Goal: Transaction & Acquisition: Purchase product/service

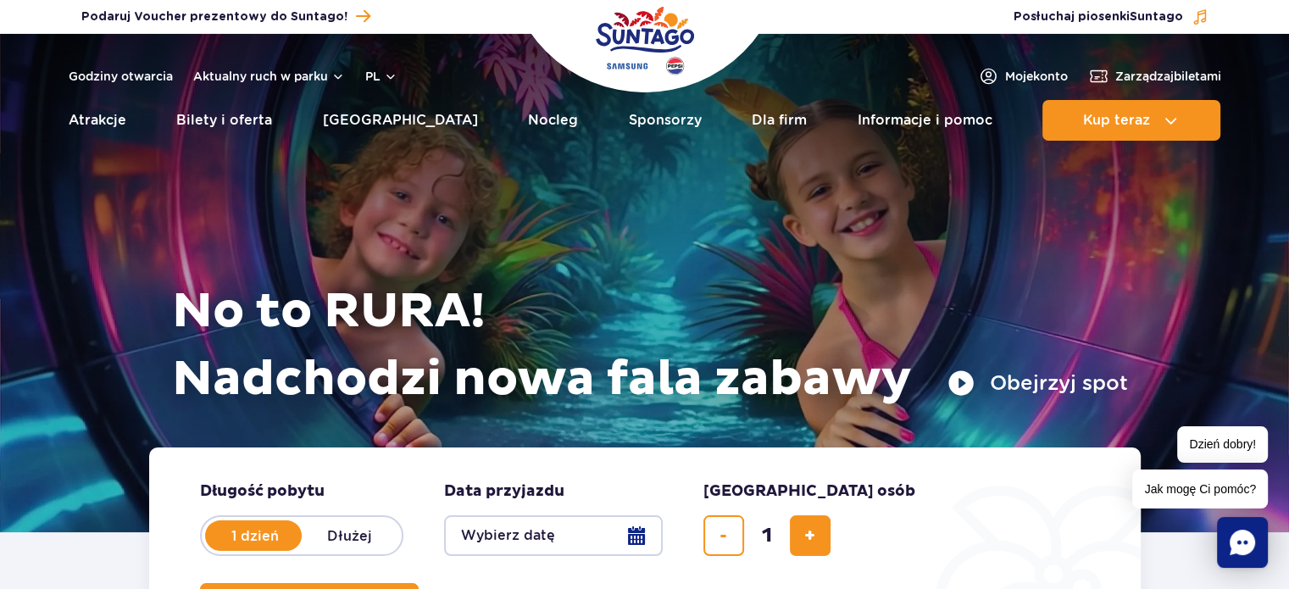
click at [959, 386] on button "Obejrzyj spot" at bounding box center [1038, 383] width 181 height 27
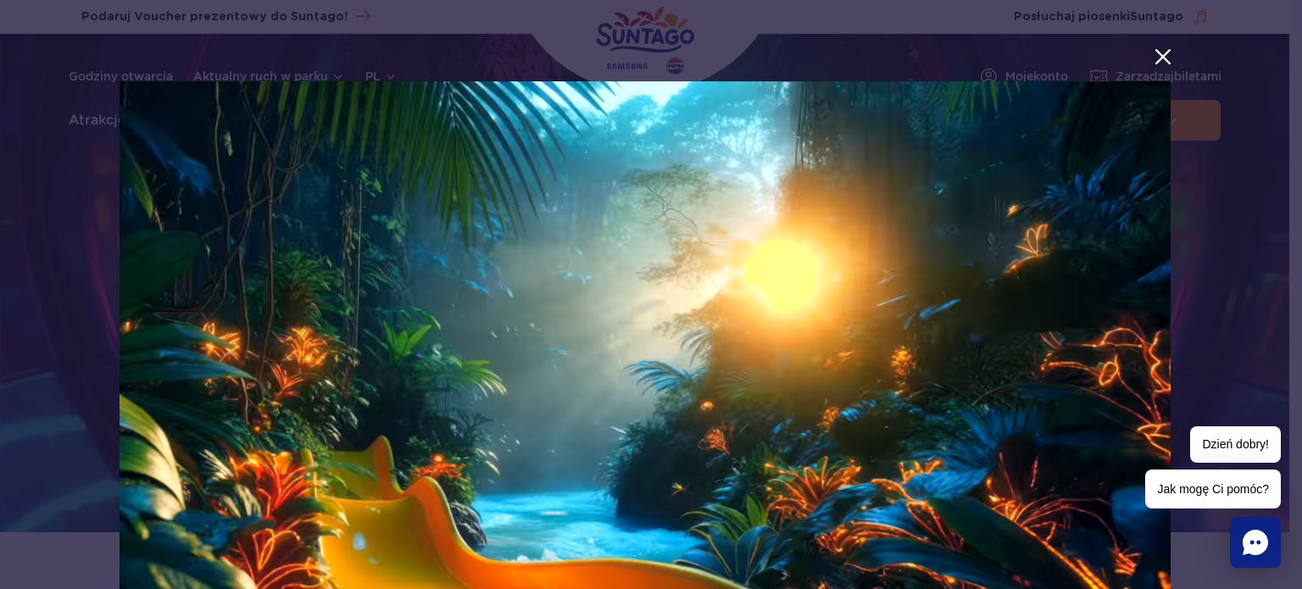
click at [1153, 57] on button "menu.aria_label.close_suntago_spot_modal" at bounding box center [1163, 57] width 22 height 22
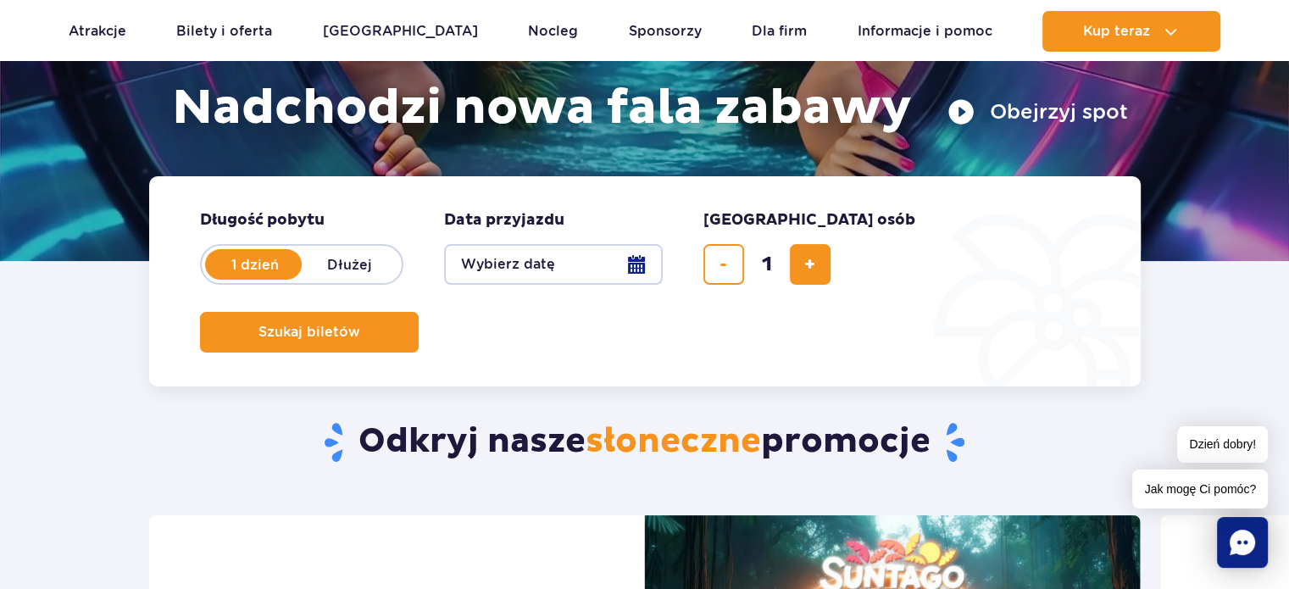
scroll to position [339, 0]
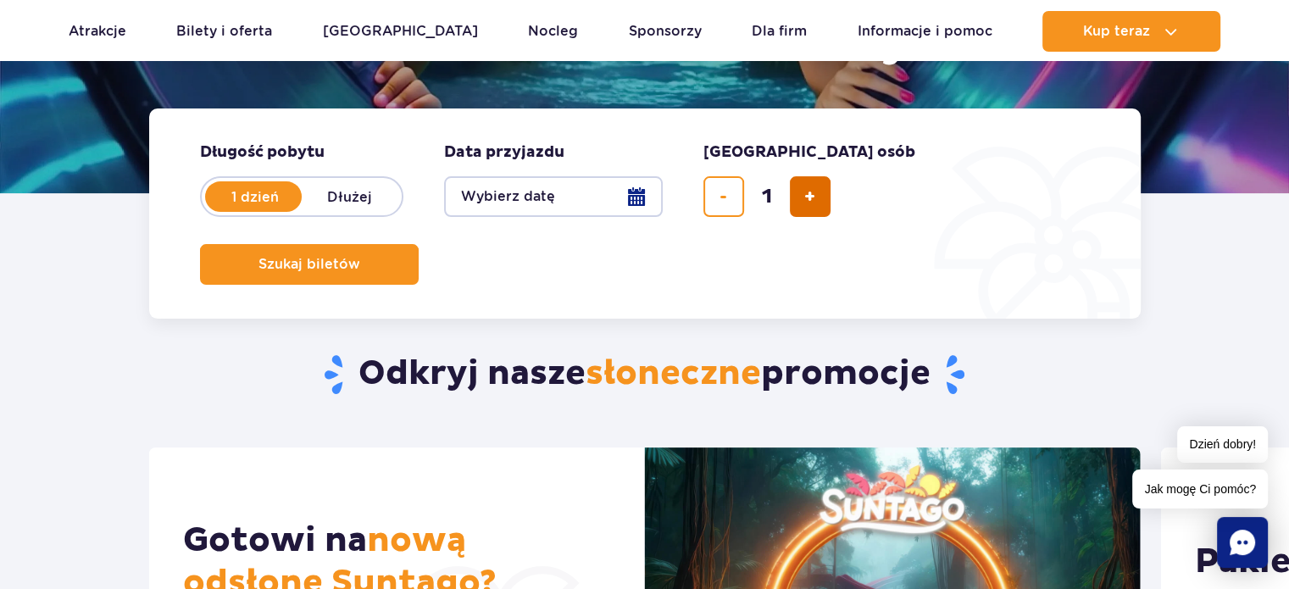
click at [812, 197] on span "dodaj bilet" at bounding box center [809, 197] width 11 height 0
type input "4"
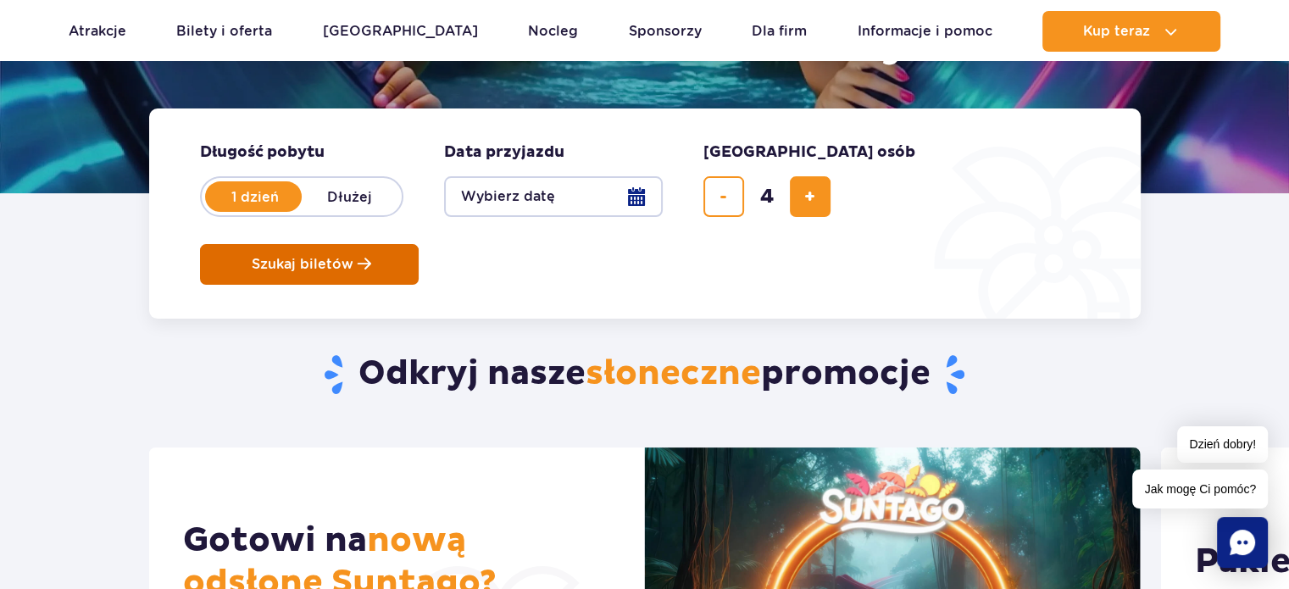
click at [419, 244] on button "Szukaj biletów" at bounding box center [309, 264] width 219 height 41
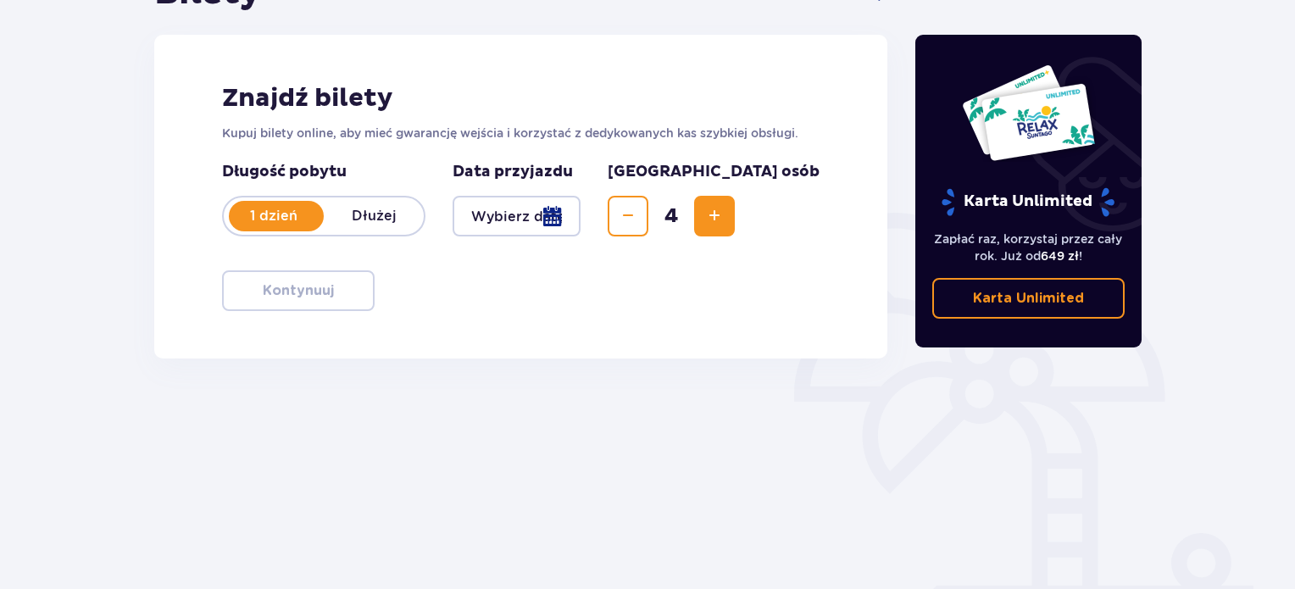
scroll to position [234, 0]
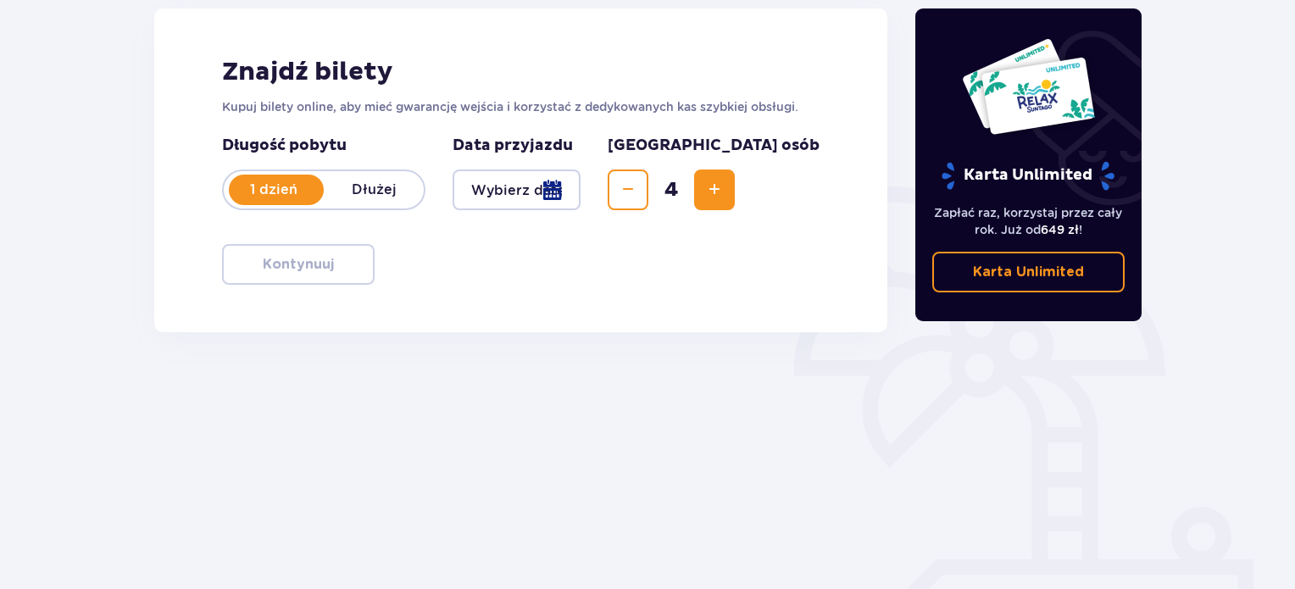
click at [581, 192] on div at bounding box center [517, 190] width 128 height 41
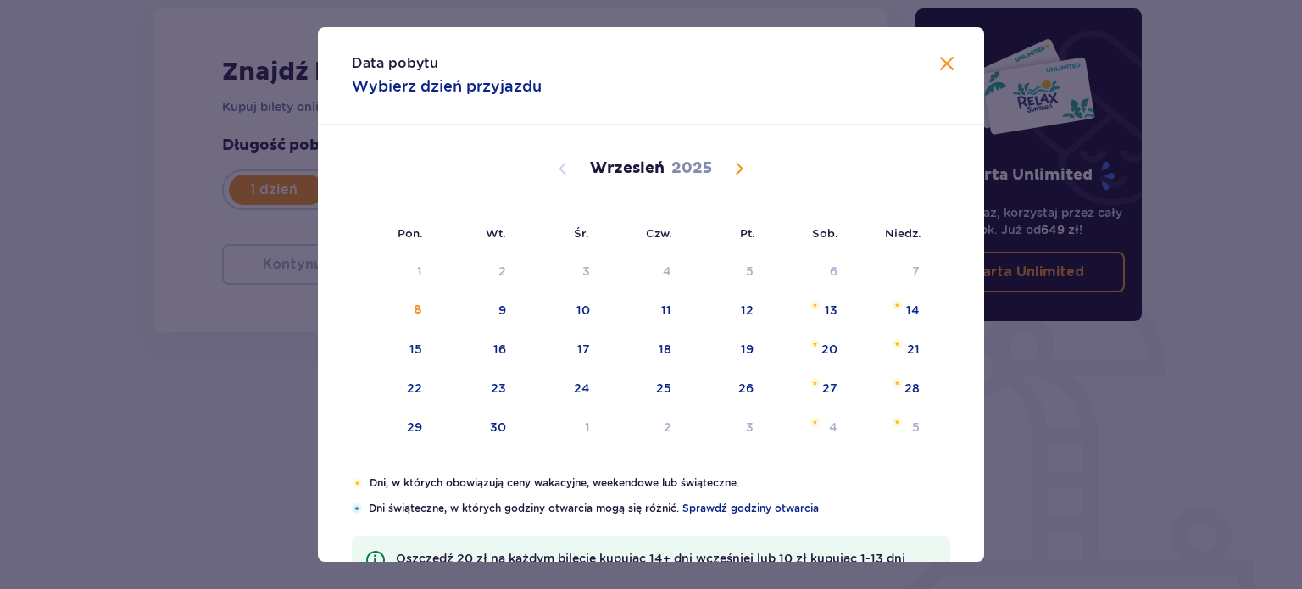
click at [736, 172] on span "Calendar" at bounding box center [739, 168] width 20 height 20
click at [668, 356] on div "16" at bounding box center [665, 349] width 13 height 17
type input "[DATE]"
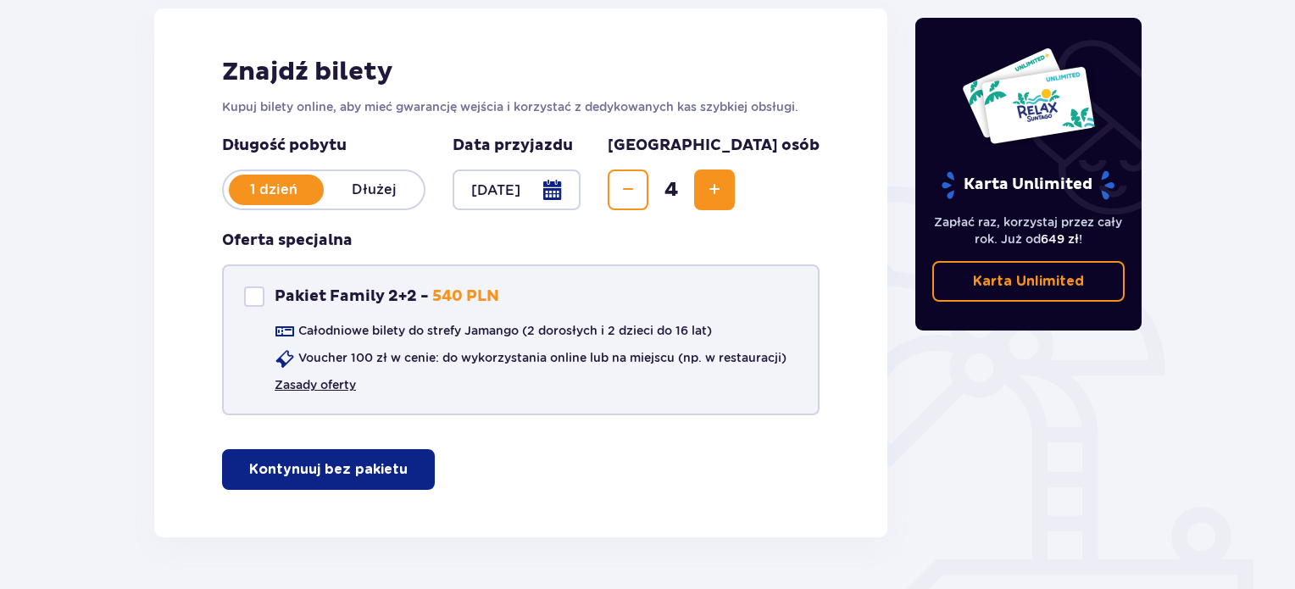
click at [330, 386] on link "Zasady oferty" at bounding box center [315, 384] width 81 height 17
click at [332, 382] on link "Zasady oferty" at bounding box center [315, 384] width 81 height 17
click at [366, 464] on p "Kontynuuj bez pakietu" at bounding box center [328, 469] width 158 height 19
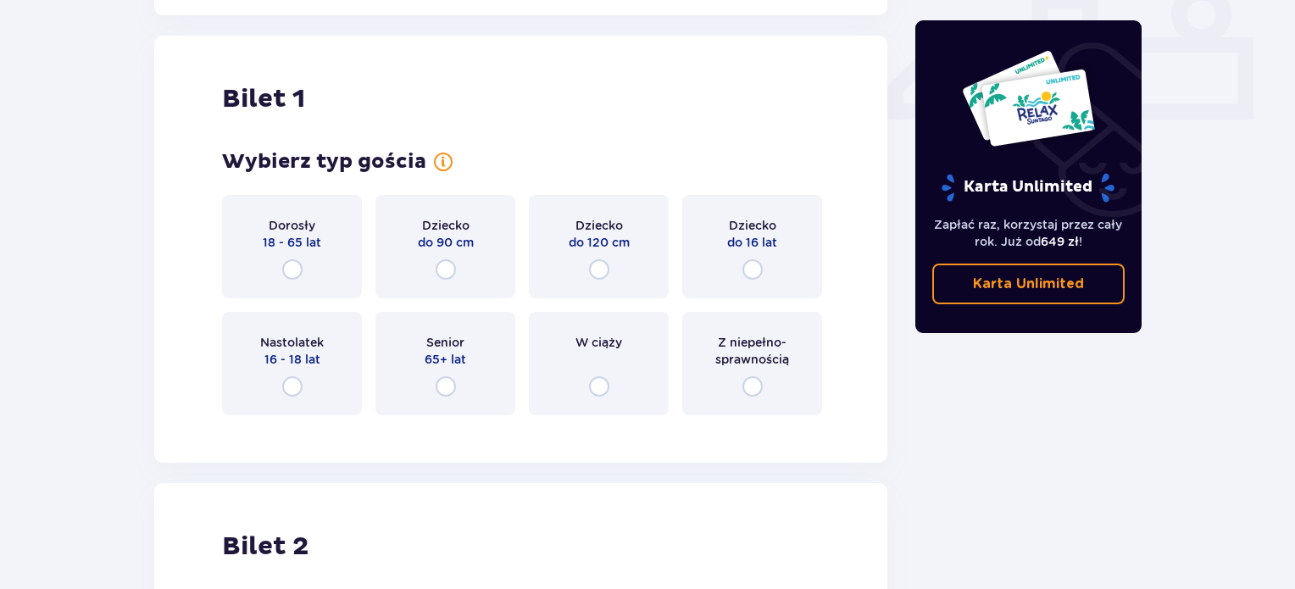
scroll to position [770, 0]
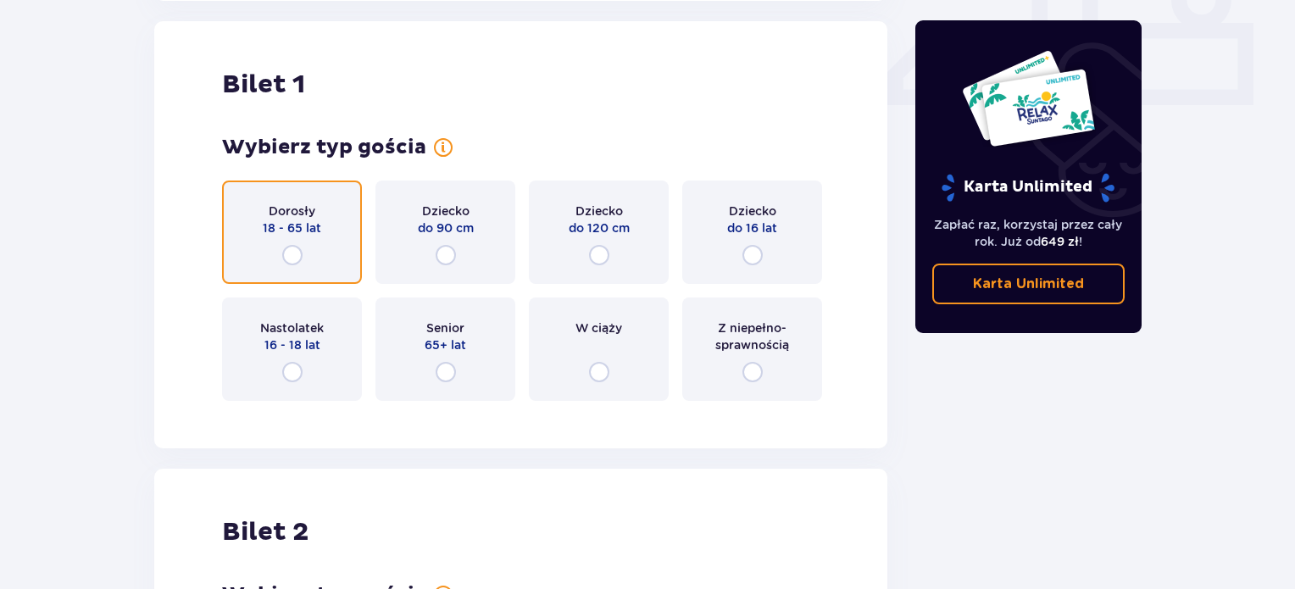
click at [292, 252] on input "radio" at bounding box center [292, 255] width 20 height 20
radio input "true"
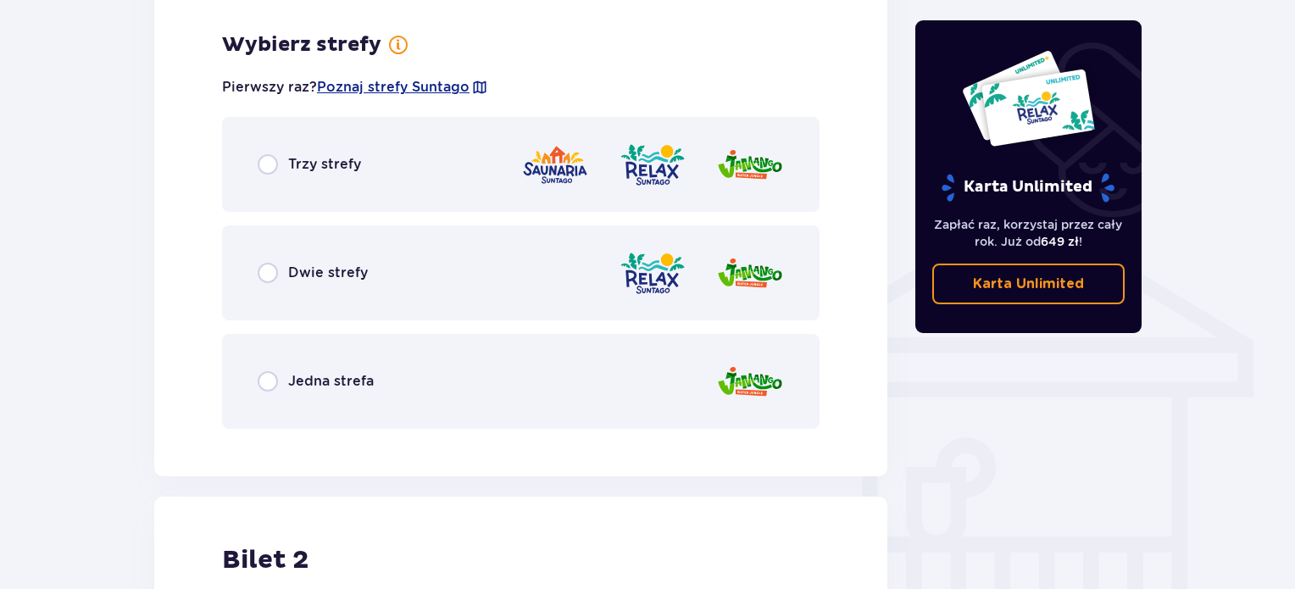
scroll to position [1184, 0]
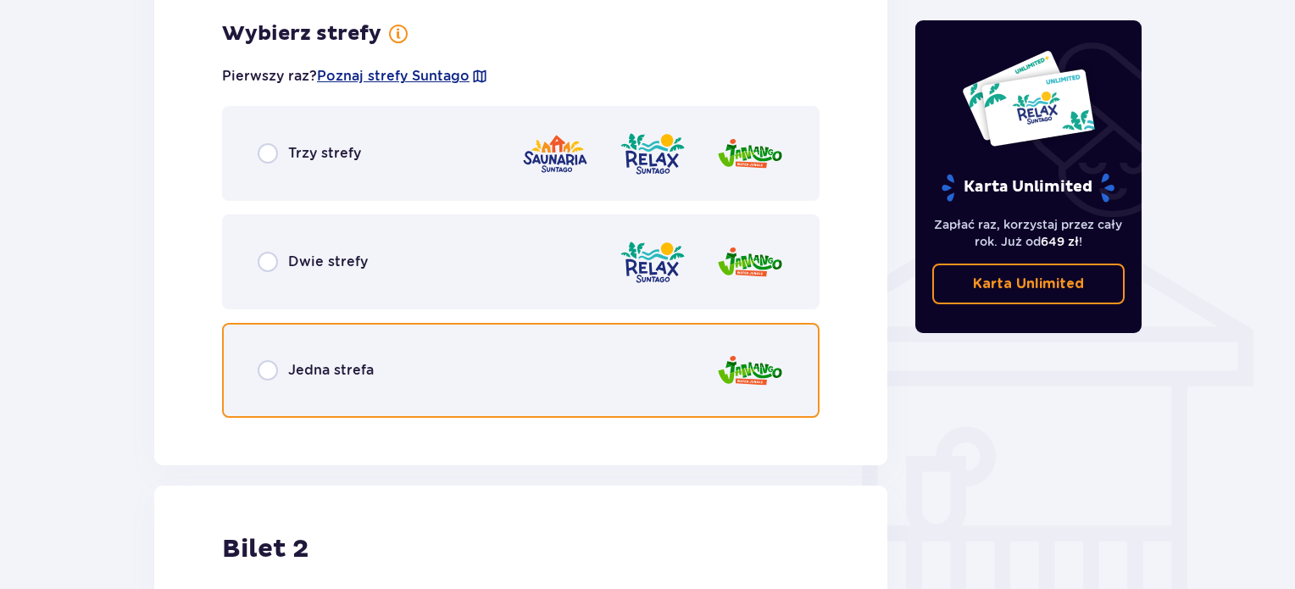
click at [271, 369] on input "radio" at bounding box center [268, 370] width 20 height 20
radio input "true"
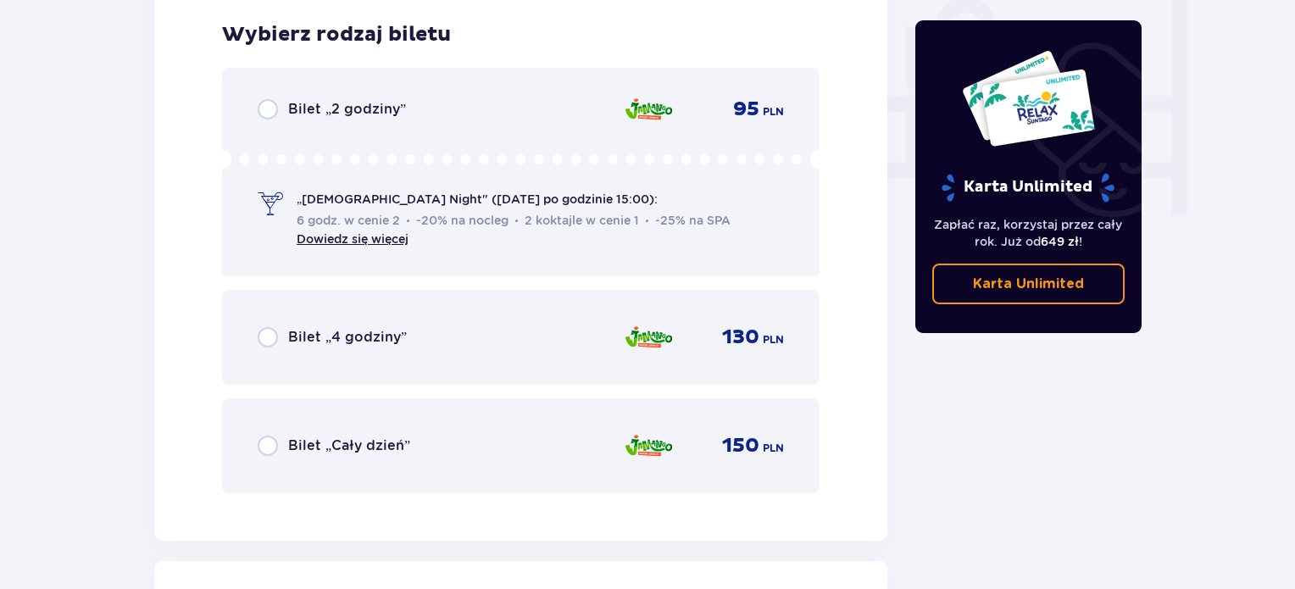
scroll to position [1615, 0]
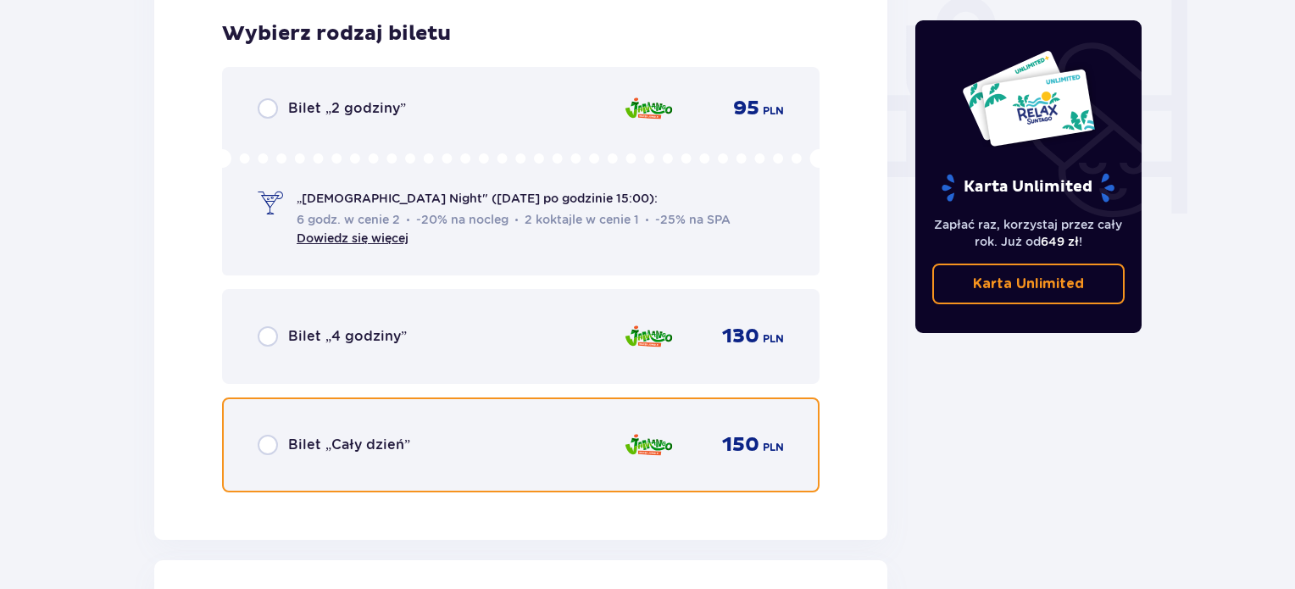
click at [268, 439] on input "radio" at bounding box center [268, 445] width 20 height 20
radio input "true"
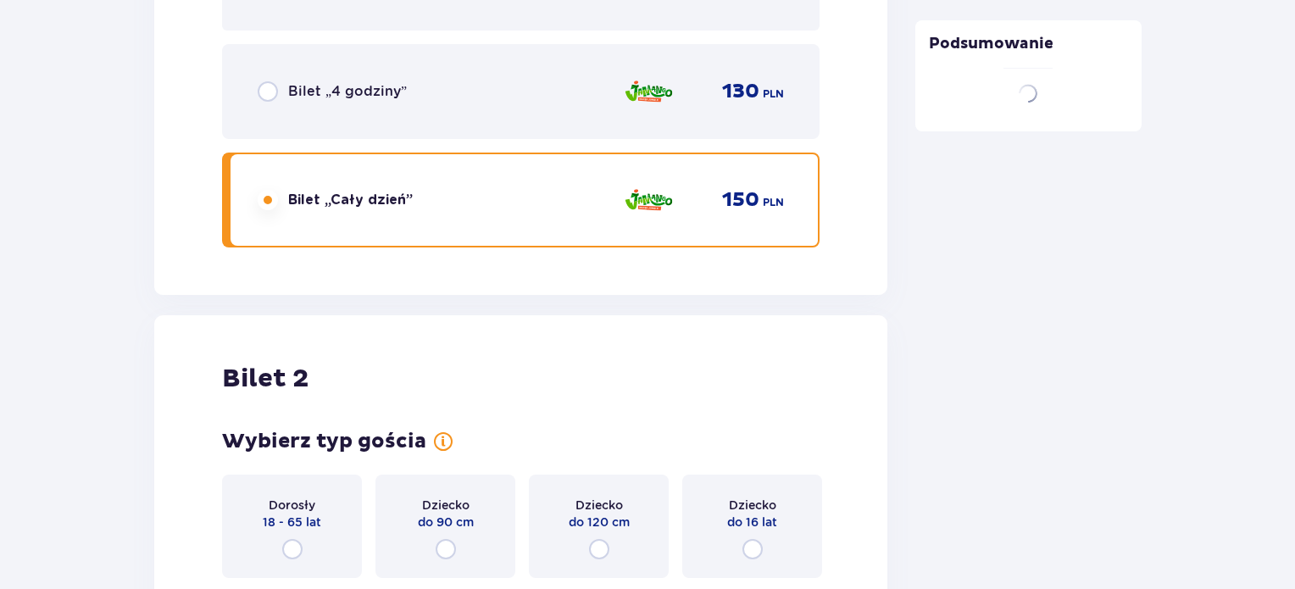
scroll to position [2153, 0]
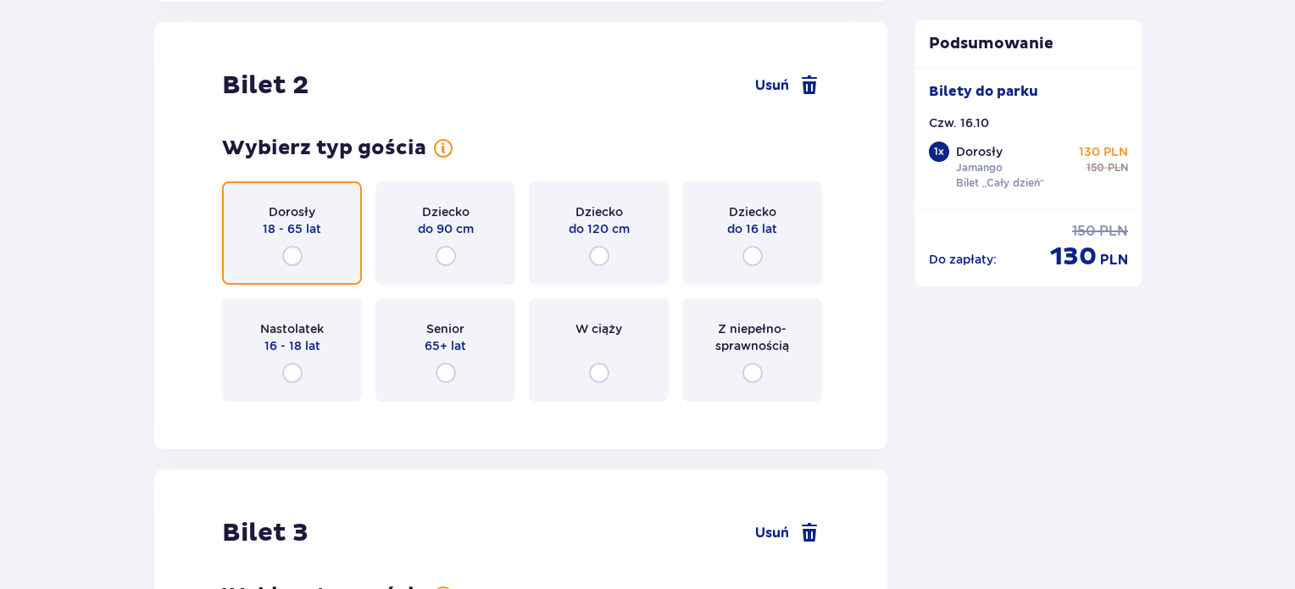
click at [292, 250] on input "radio" at bounding box center [292, 256] width 20 height 20
radio input "true"
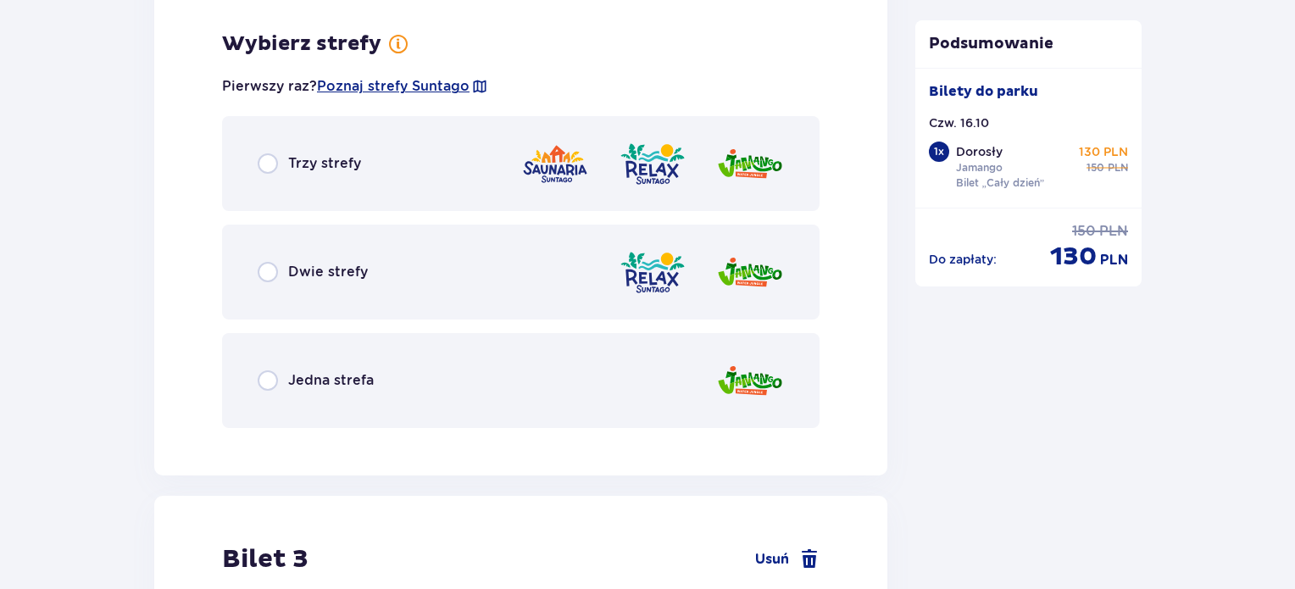
scroll to position [2566, 0]
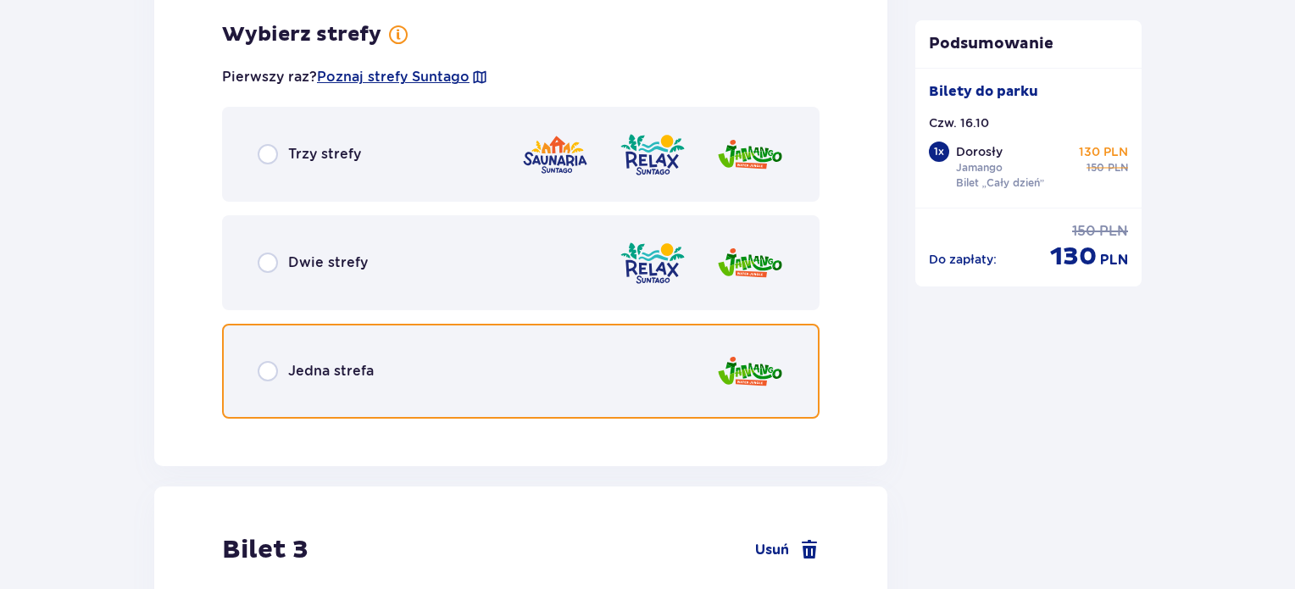
click at [268, 370] on input "radio" at bounding box center [268, 371] width 20 height 20
radio input "true"
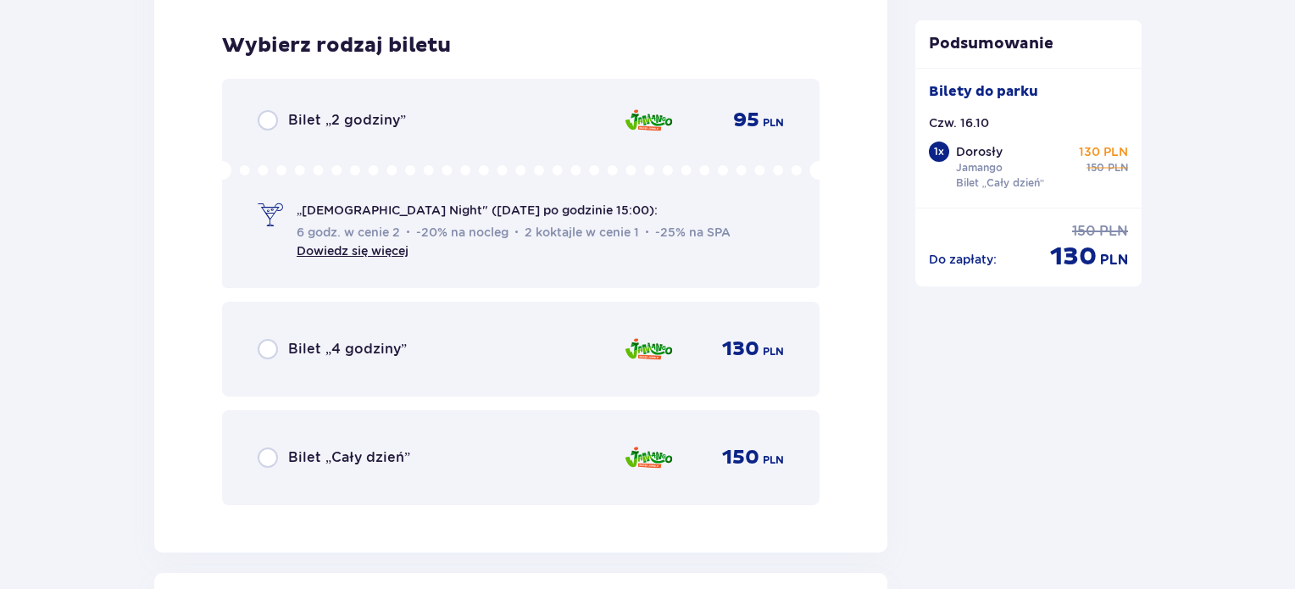
scroll to position [2997, 0]
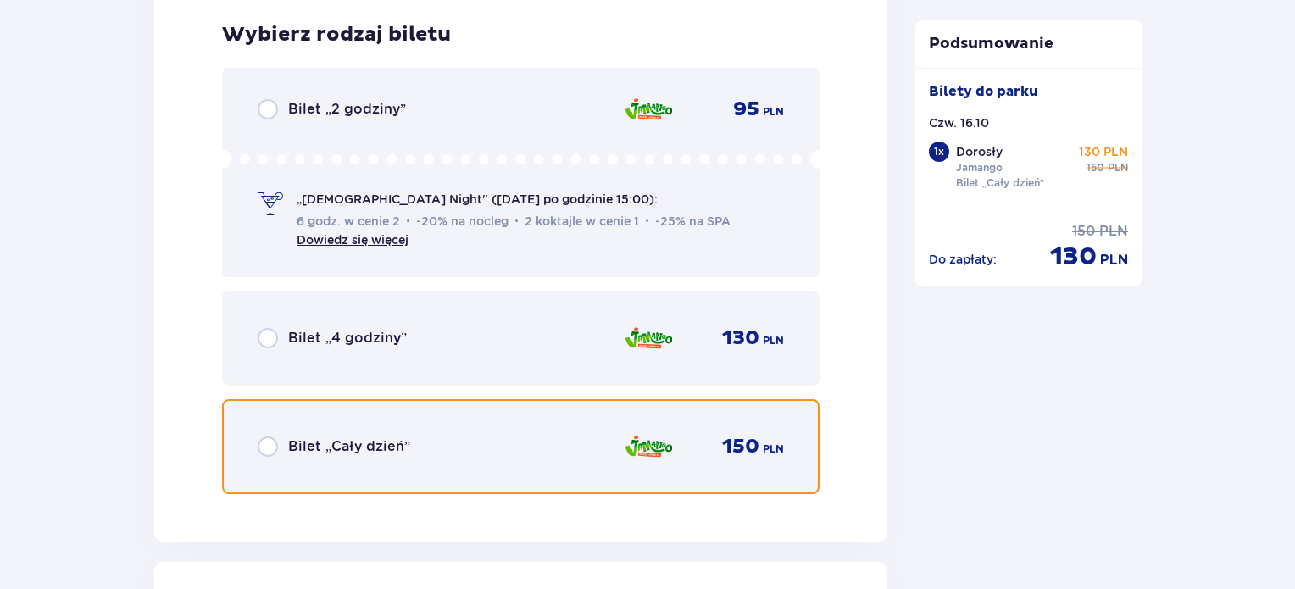
click at [265, 446] on input "radio" at bounding box center [268, 446] width 20 height 20
radio input "true"
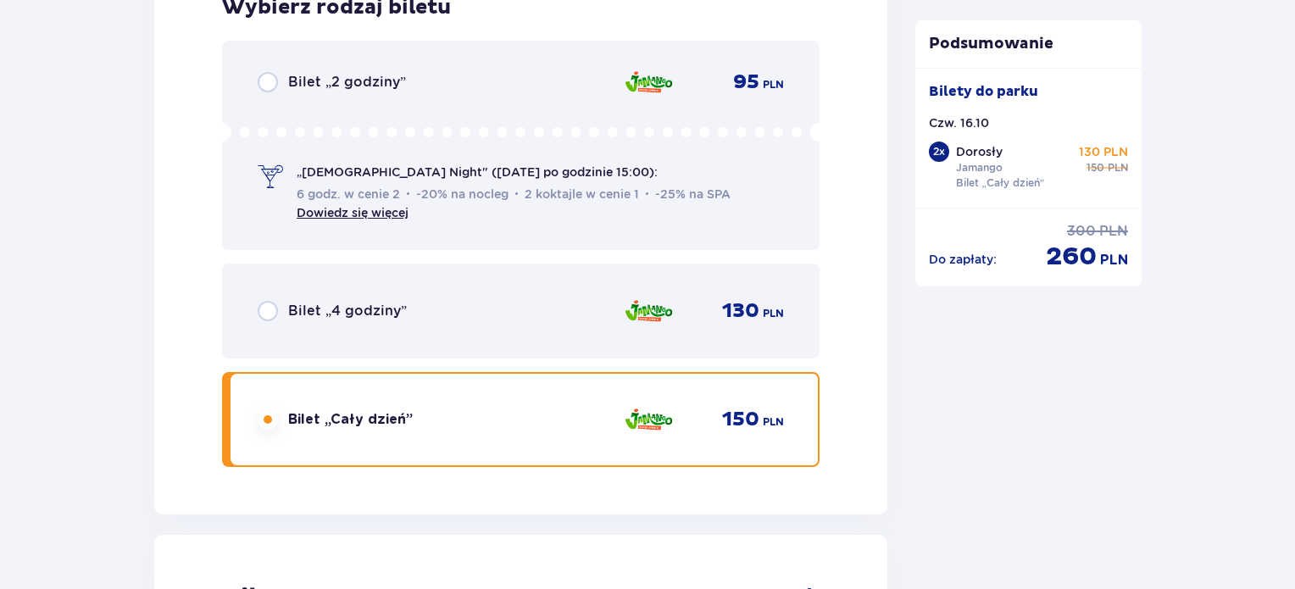
scroll to position [3536, 0]
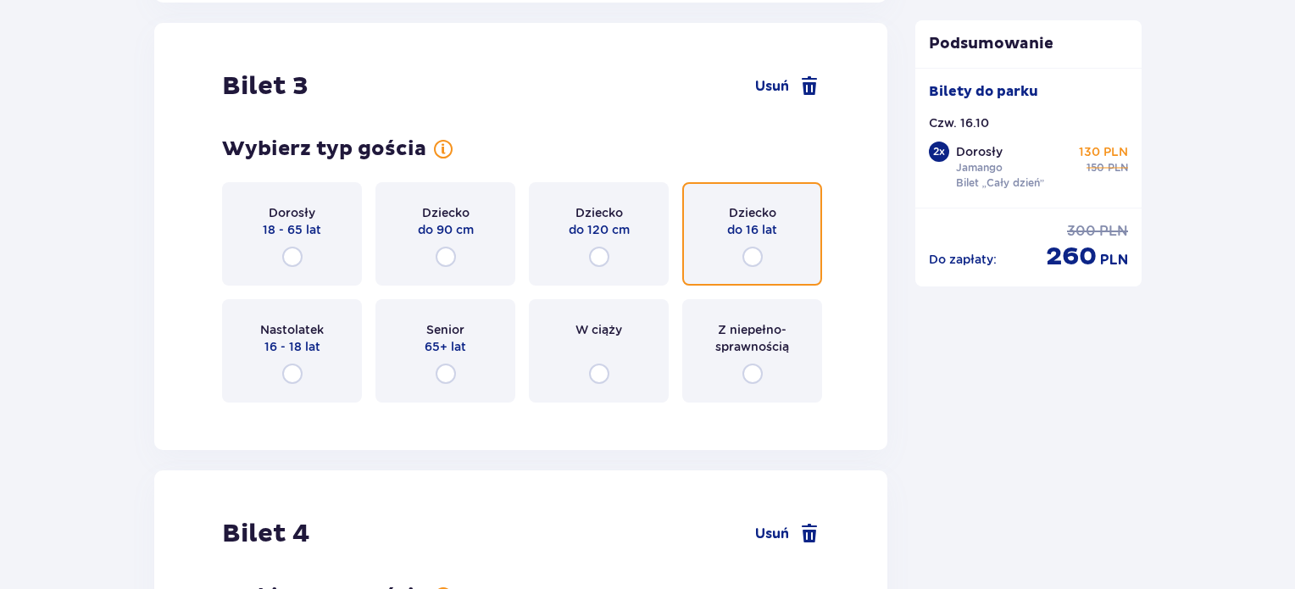
click at [753, 253] on input "radio" at bounding box center [752, 257] width 20 height 20
radio input "true"
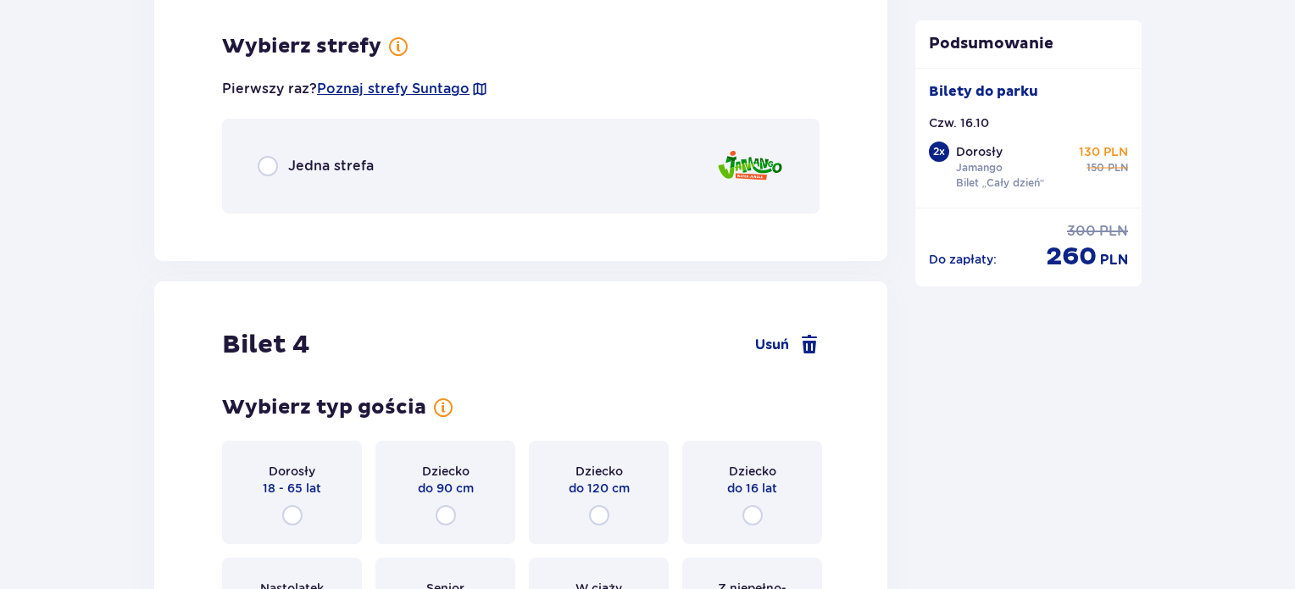
scroll to position [3949, 0]
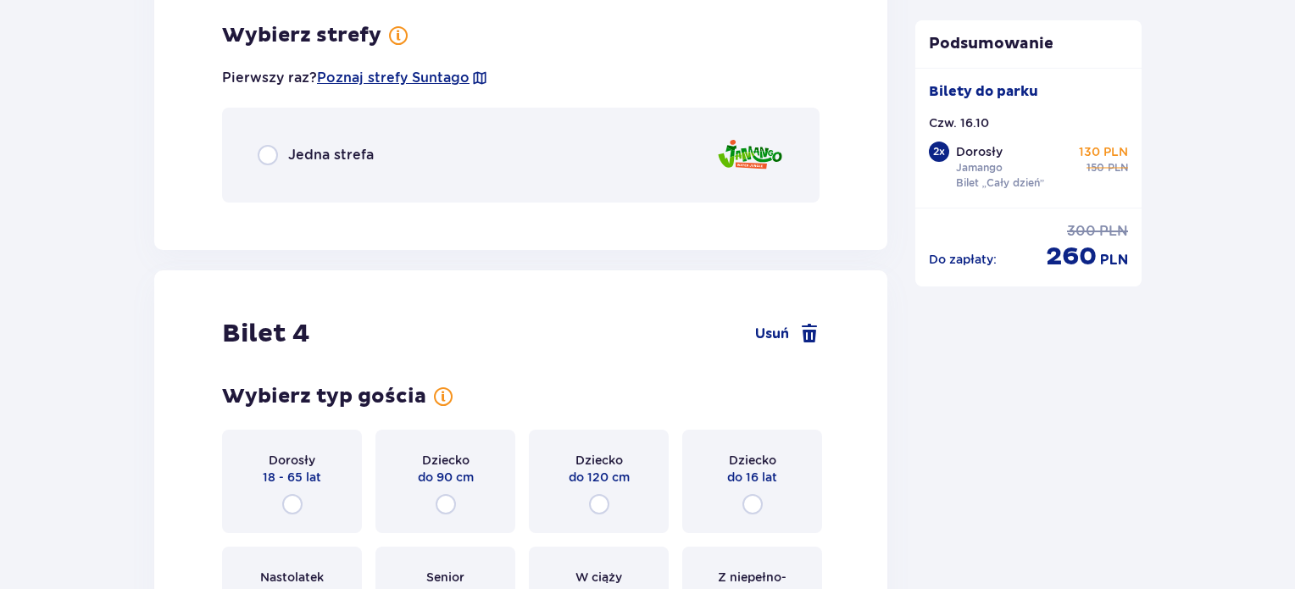
click at [292, 148] on p "Jedna strefa" at bounding box center [331, 155] width 86 height 19
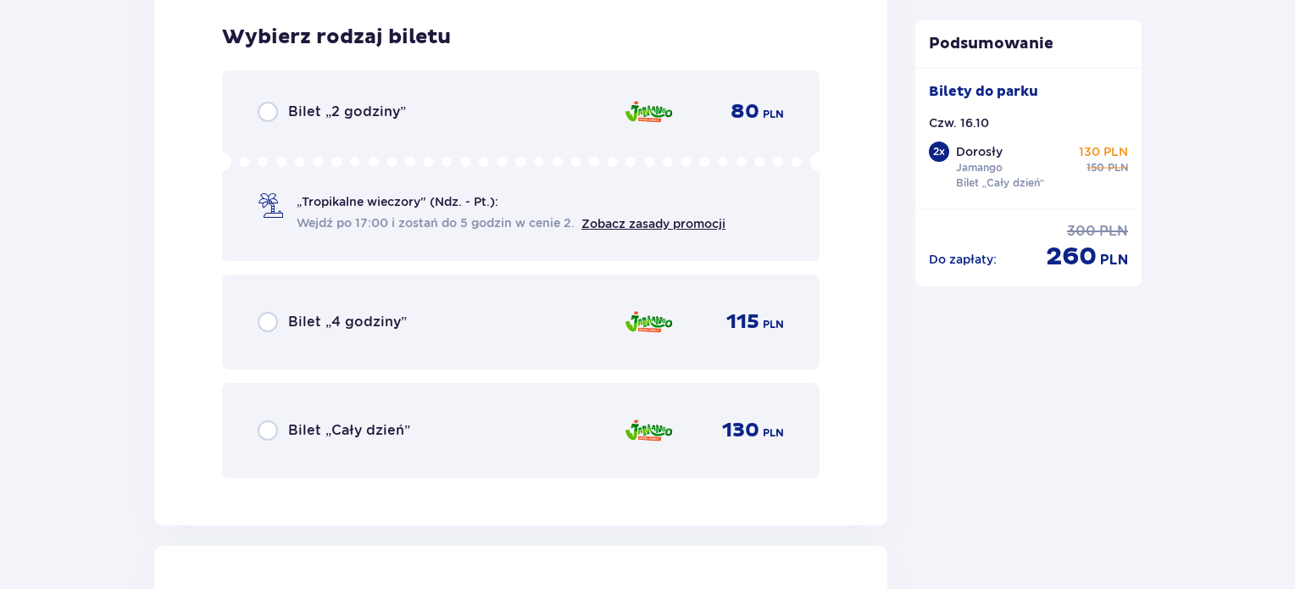
scroll to position [4163, 0]
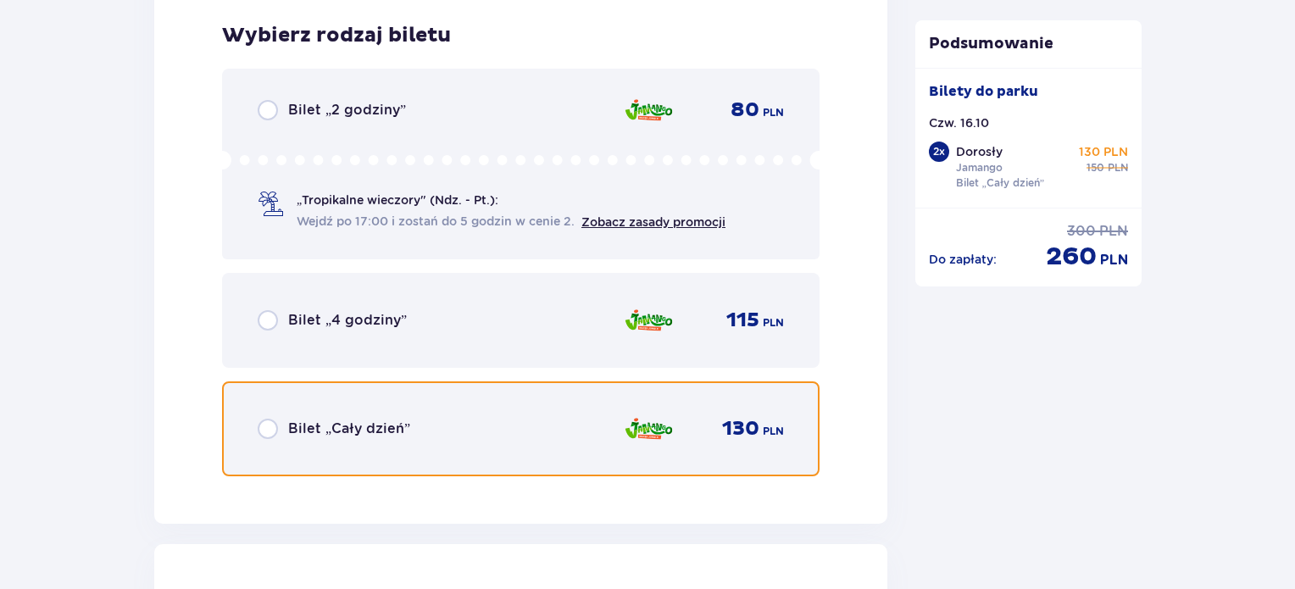
click at [269, 430] on input "radio" at bounding box center [268, 429] width 20 height 20
radio input "true"
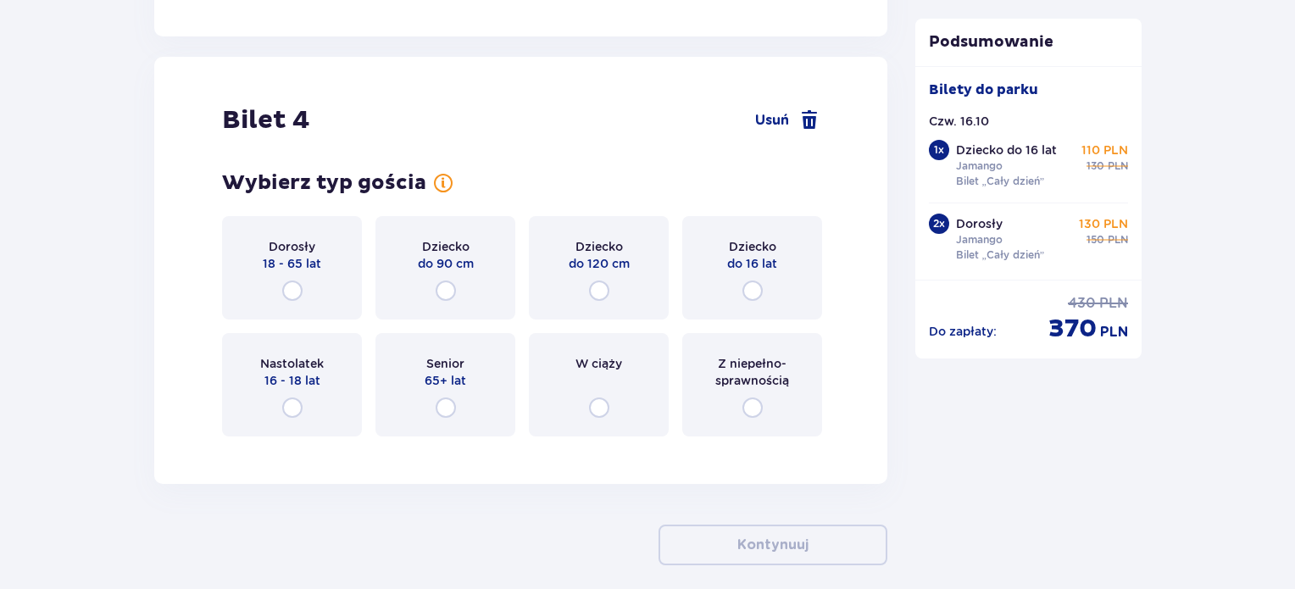
scroll to position [4684, 0]
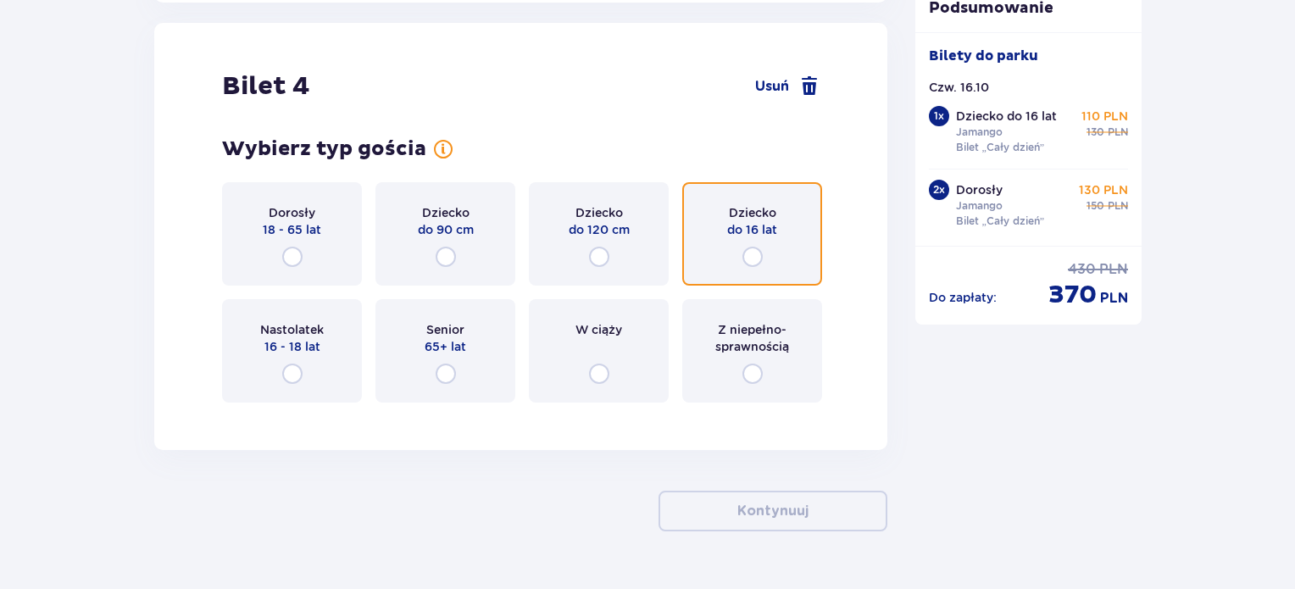
click at [752, 253] on input "radio" at bounding box center [752, 257] width 20 height 20
radio input "true"
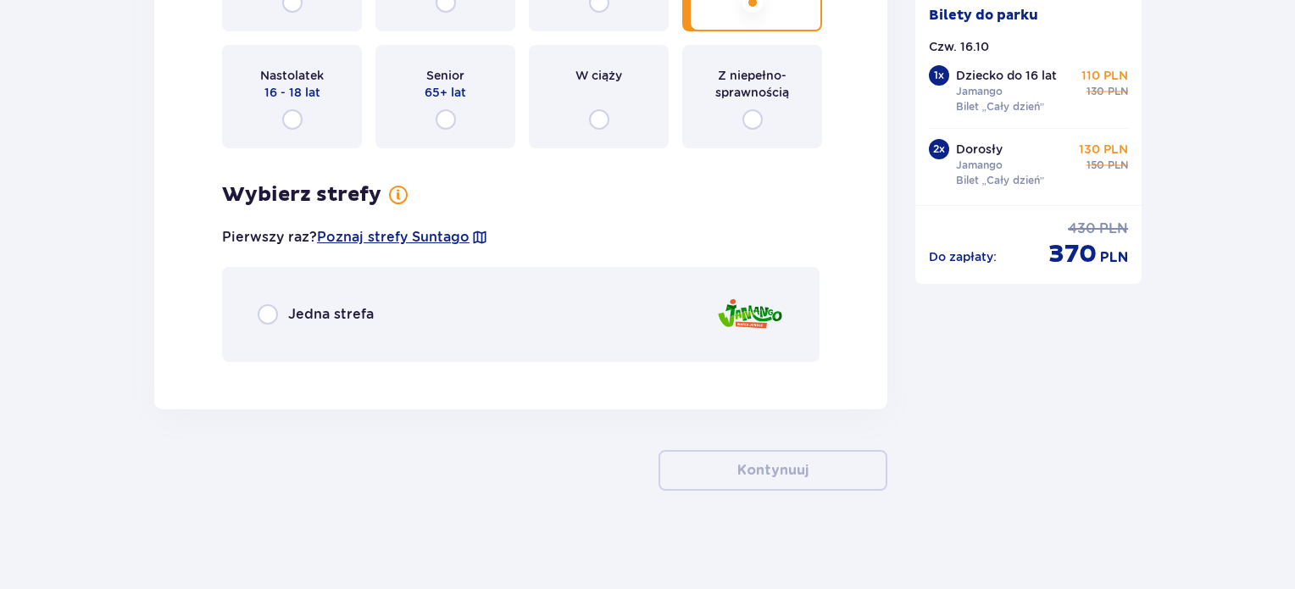
scroll to position [4939, 0]
click at [342, 314] on p "Jedna strefa" at bounding box center [331, 313] width 86 height 19
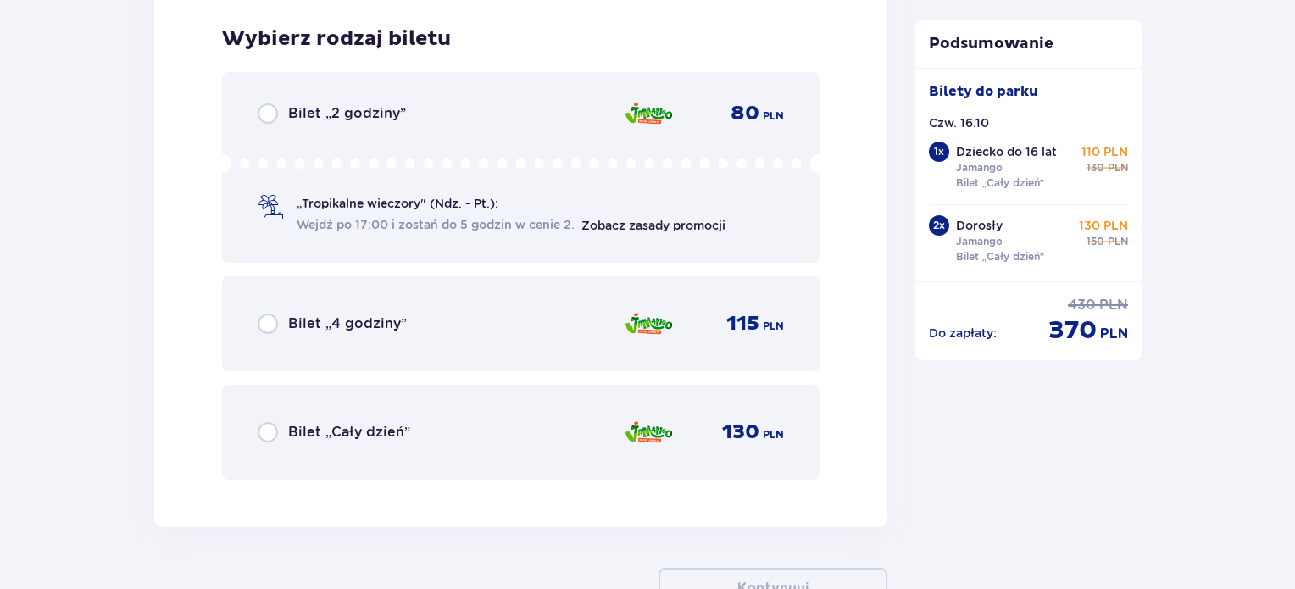
scroll to position [5311, 0]
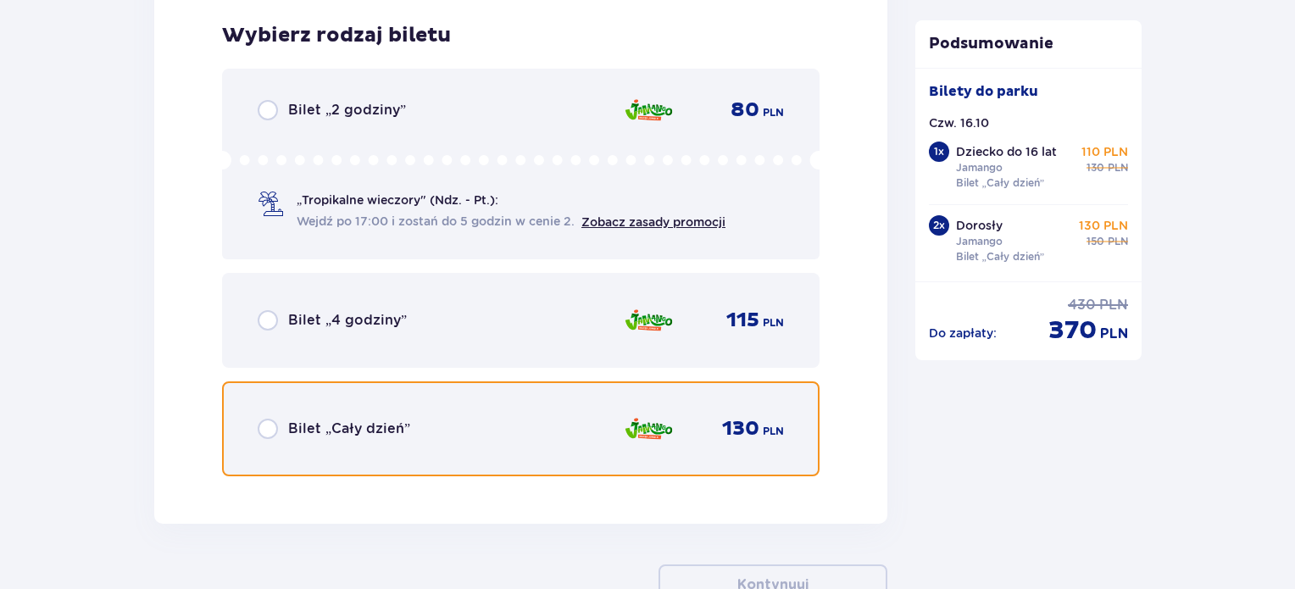
click at [268, 426] on input "radio" at bounding box center [268, 429] width 20 height 20
radio input "true"
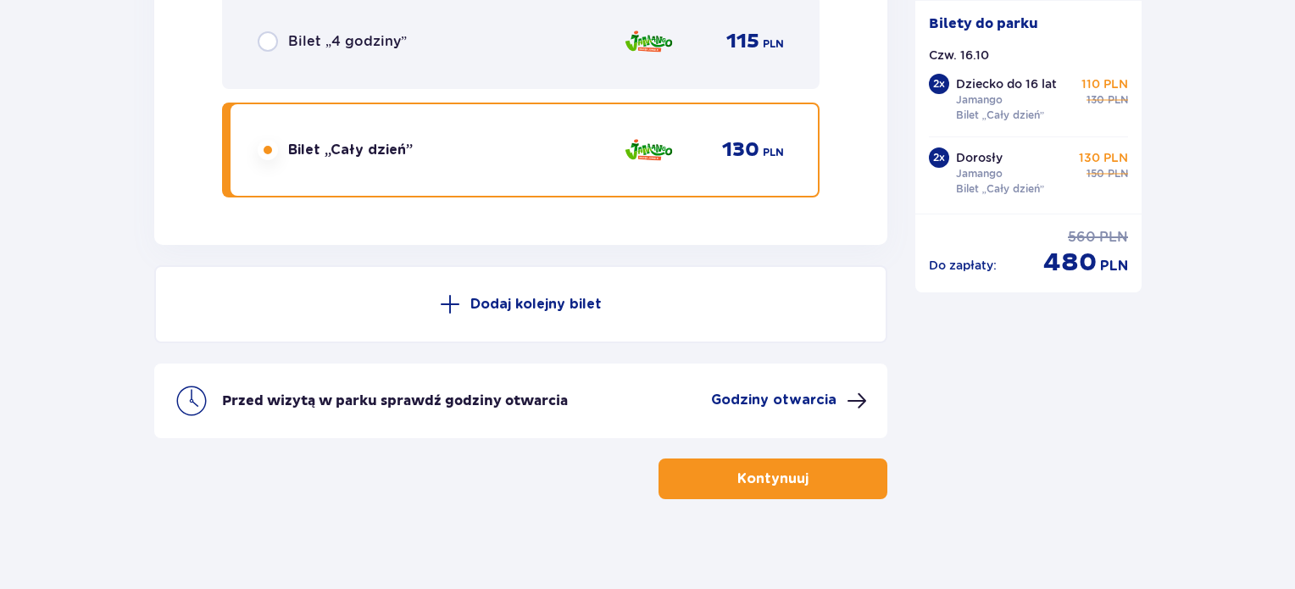
scroll to position [5597, 0]
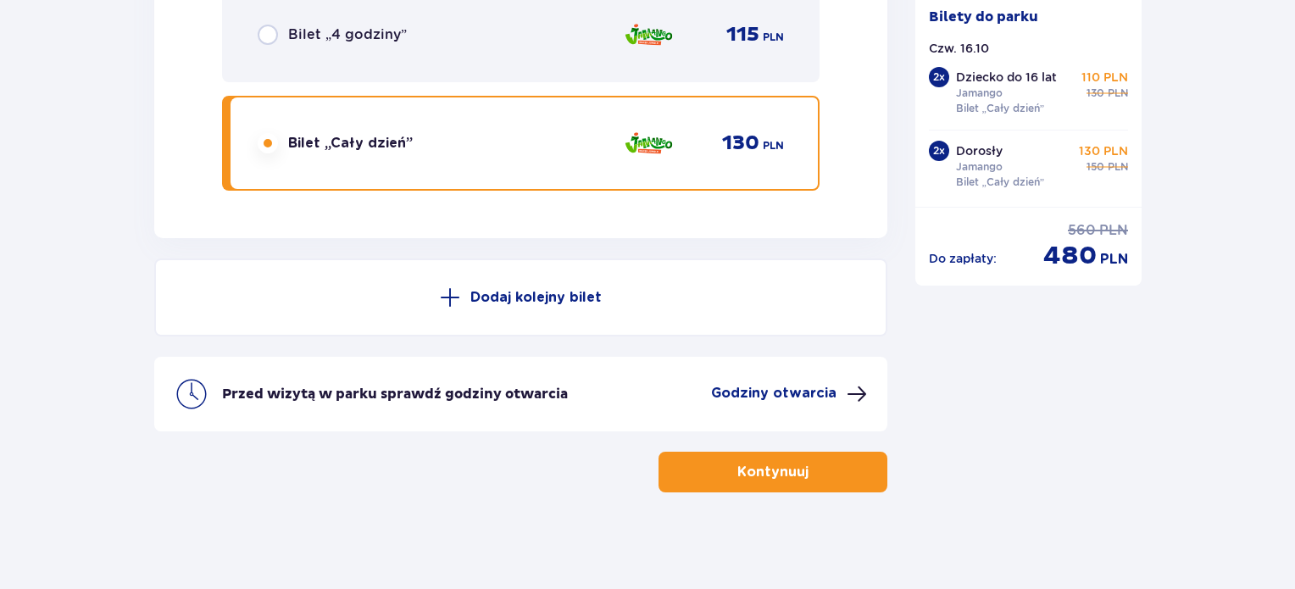
radio input "true"
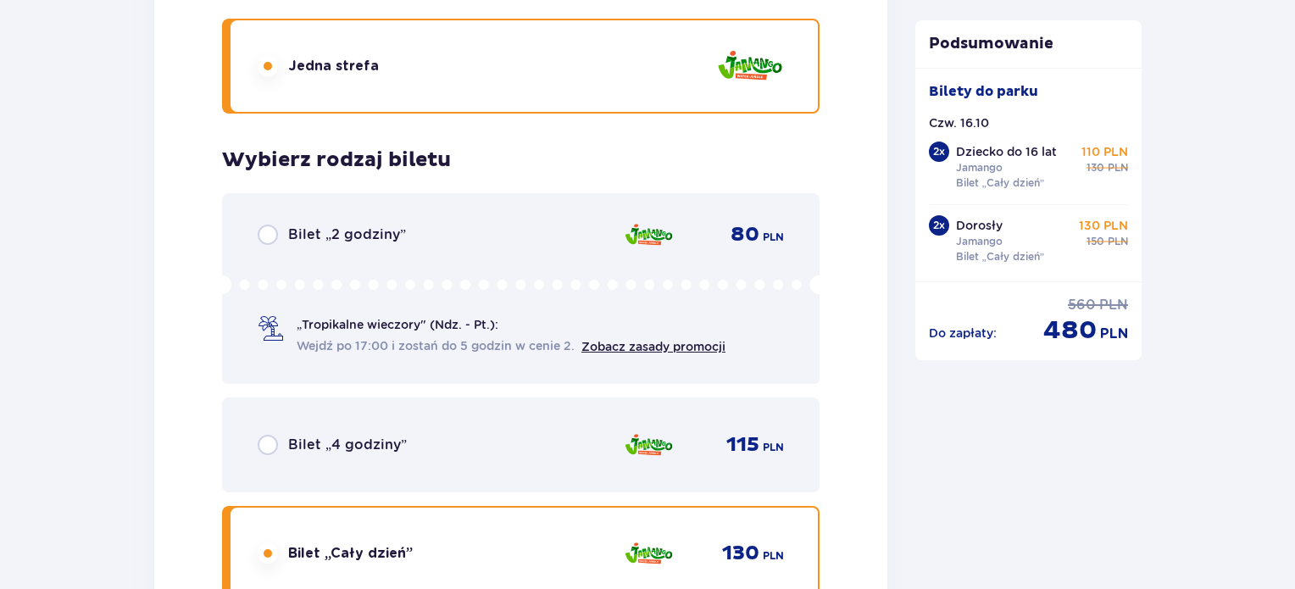
radio input "true"
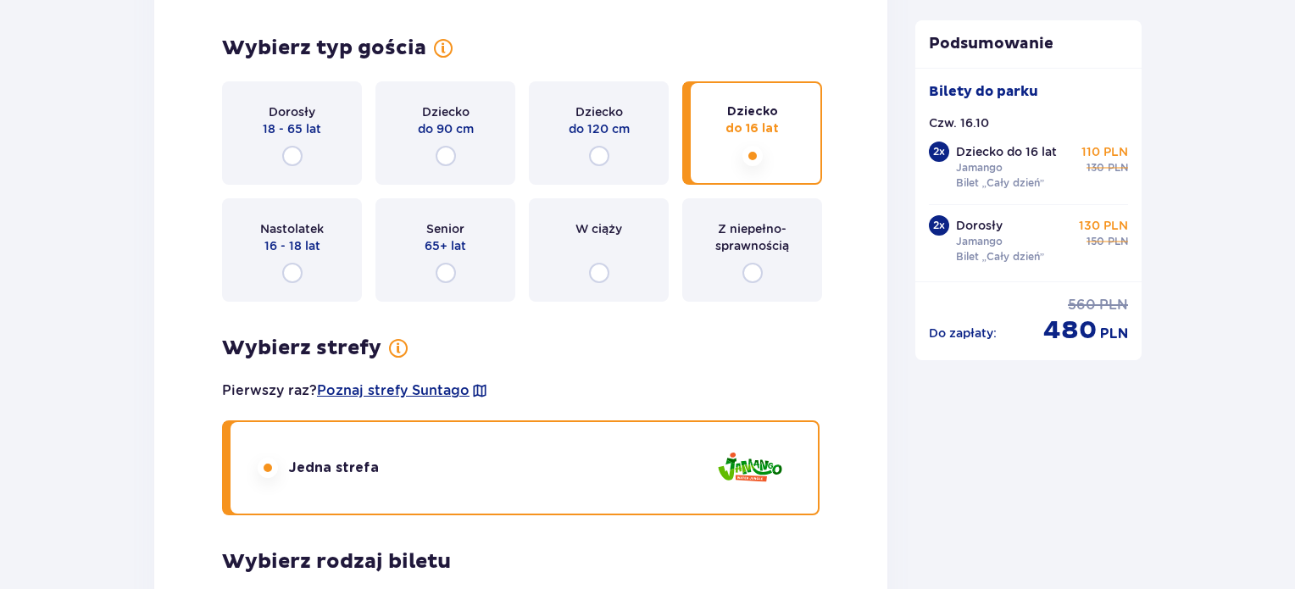
radio input "true"
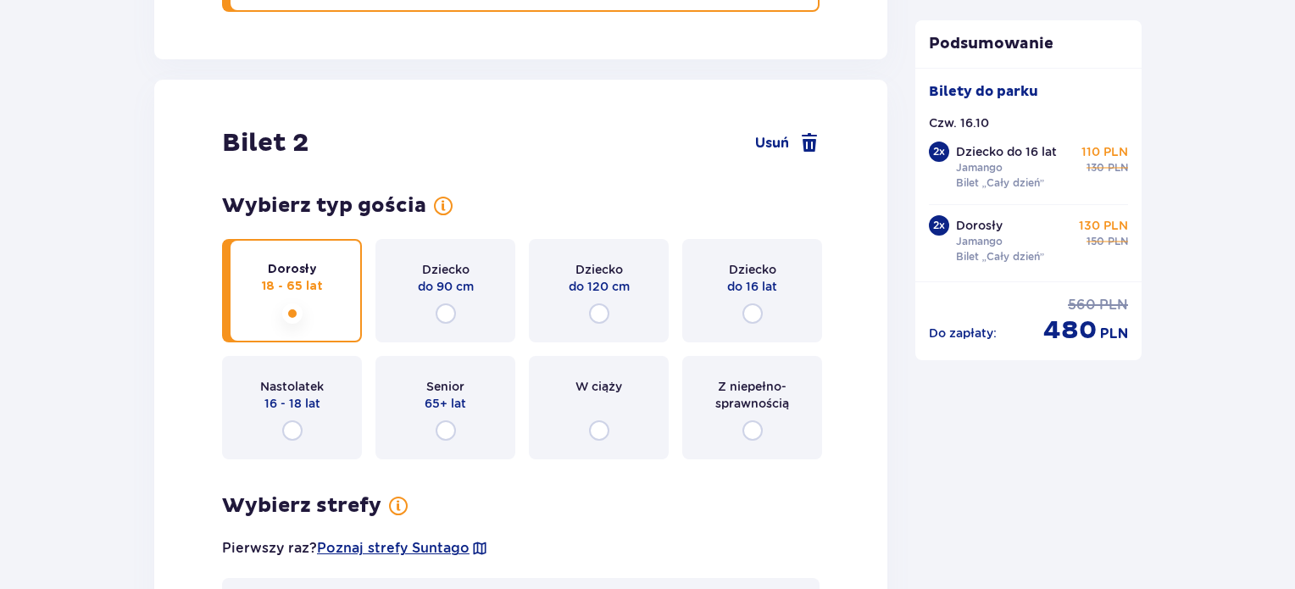
radio input "true"
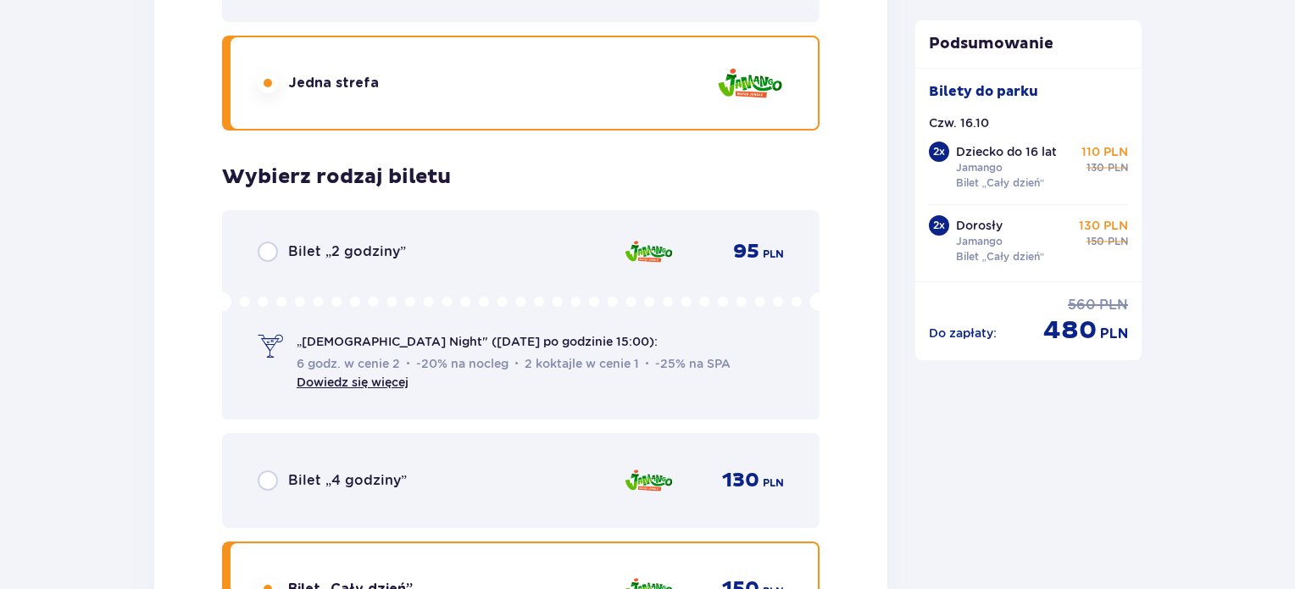
radio input "true"
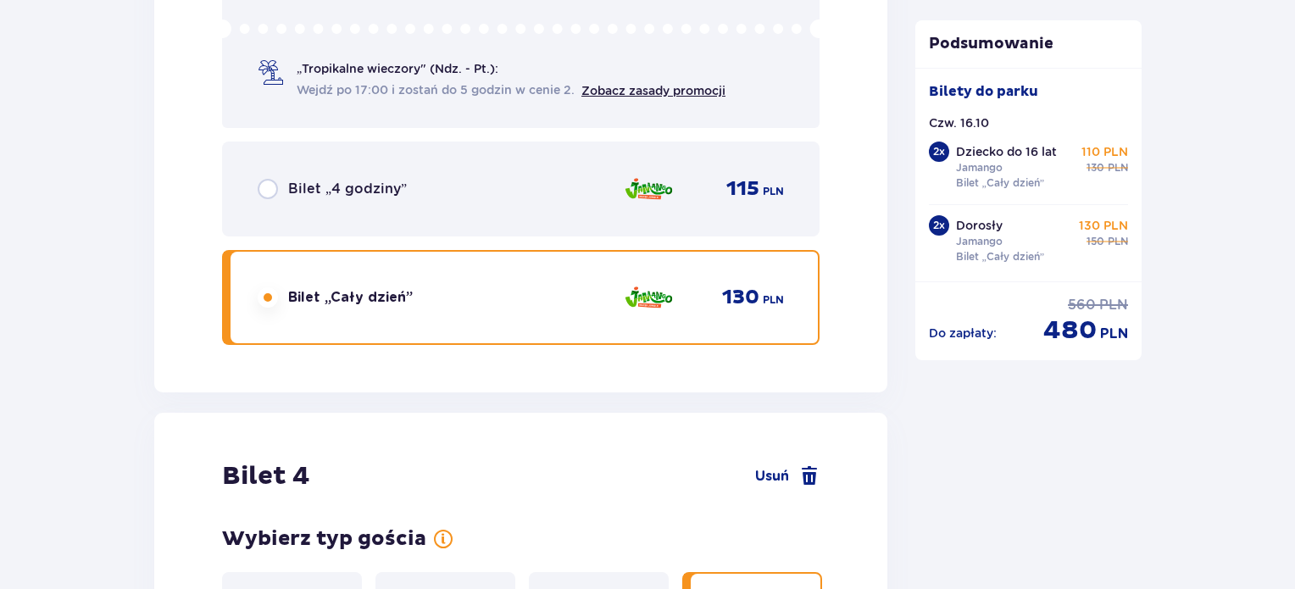
radio input "true"
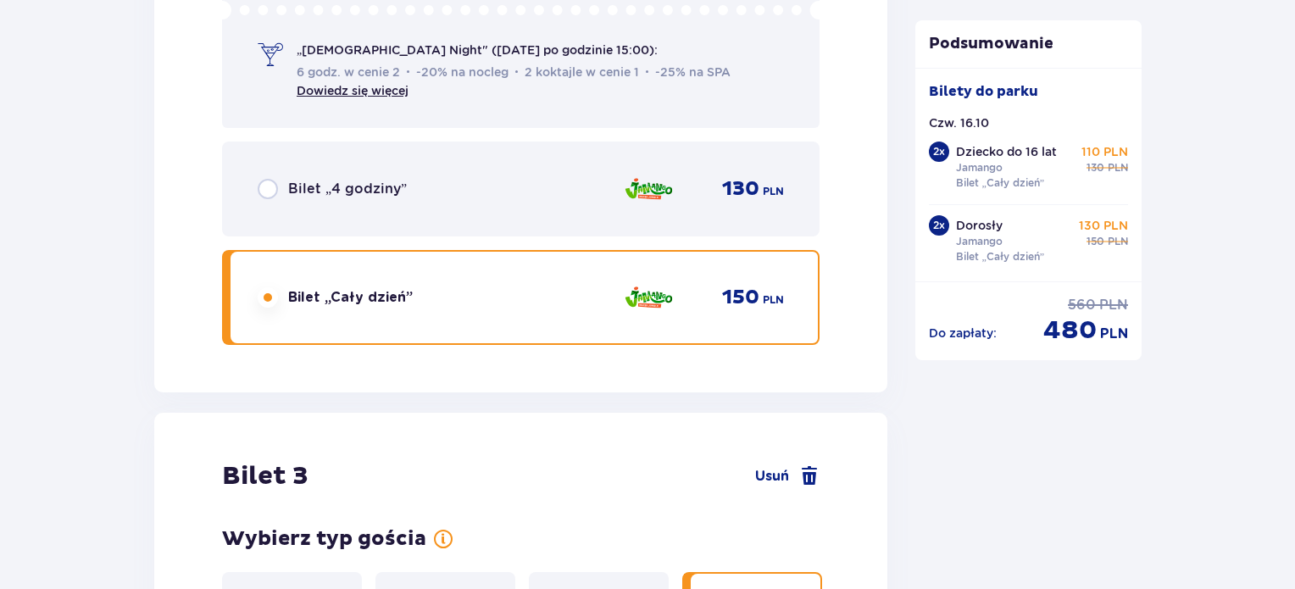
radio input "true"
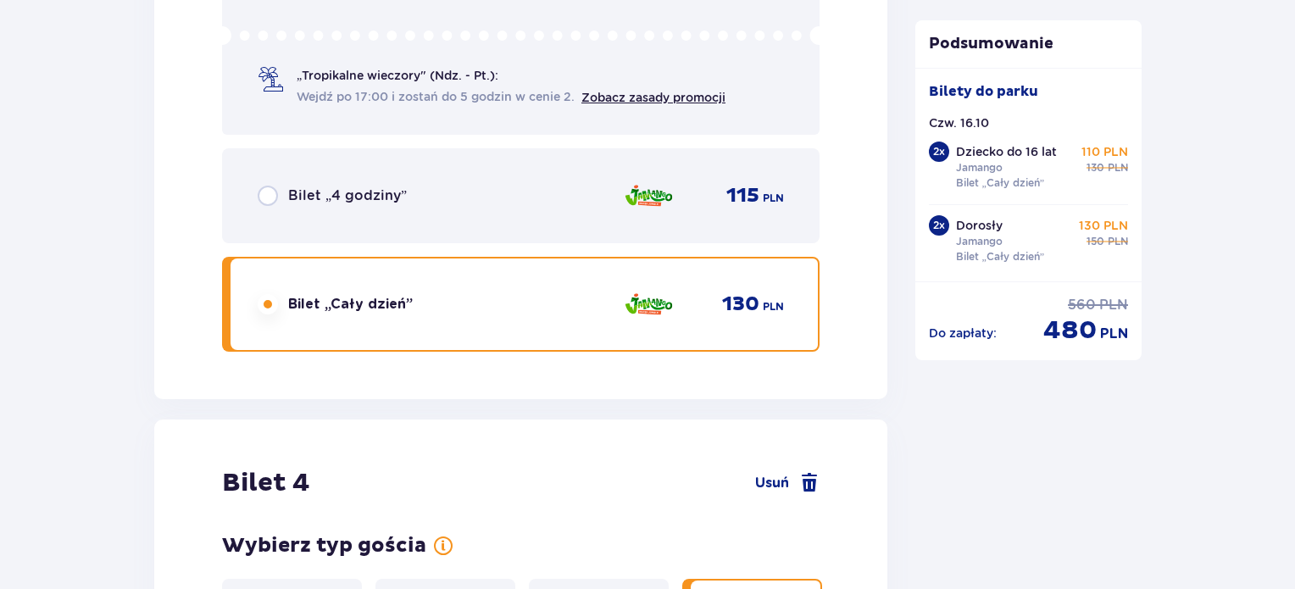
radio input "true"
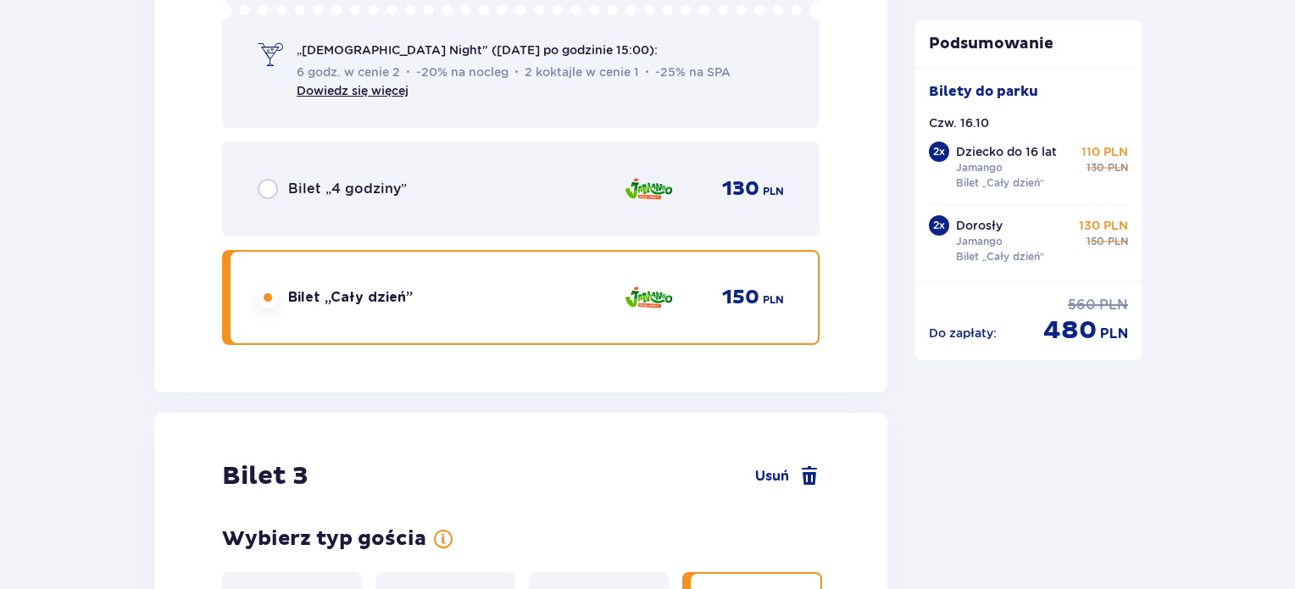
radio input "true"
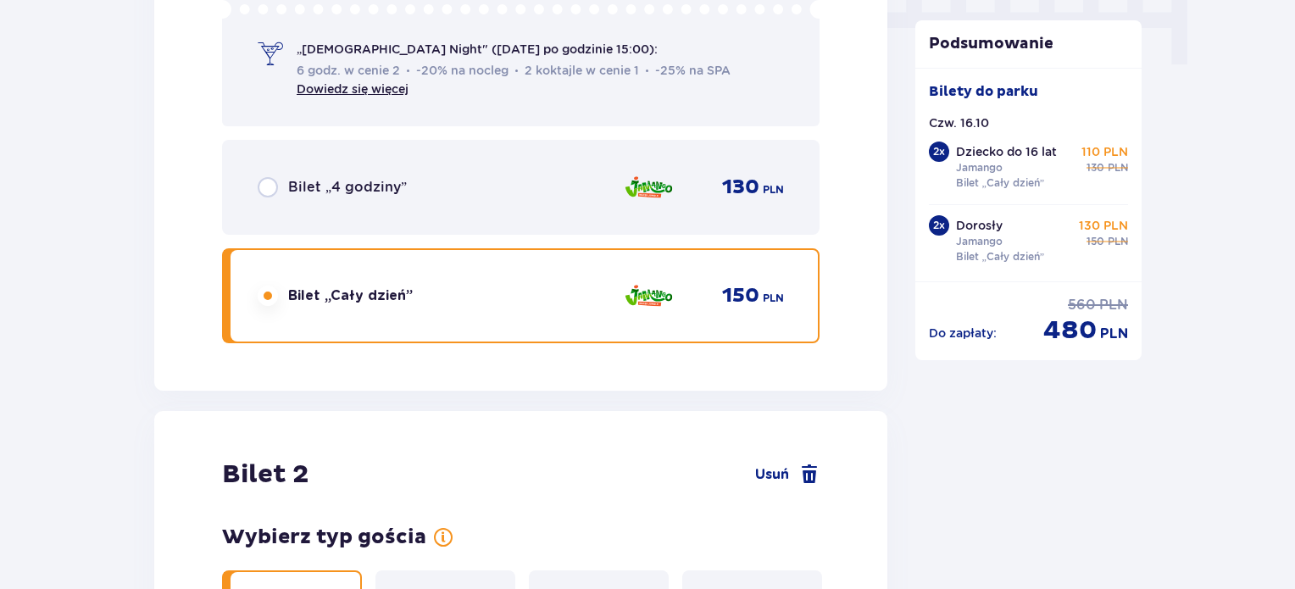
radio input "true"
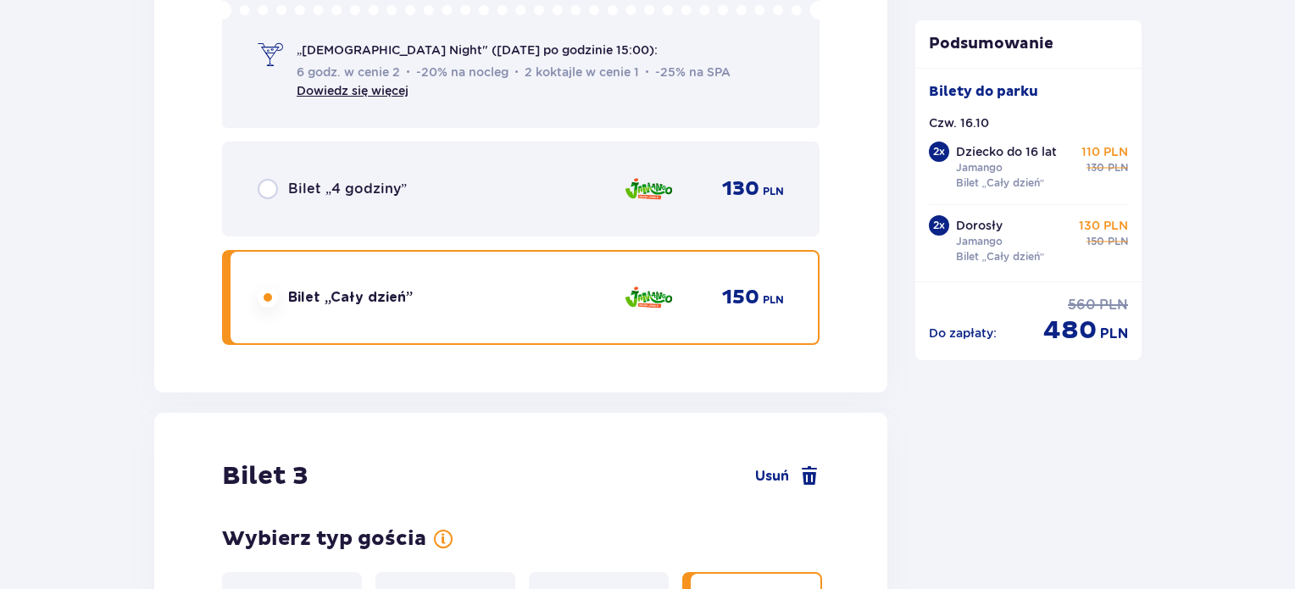
radio input "true"
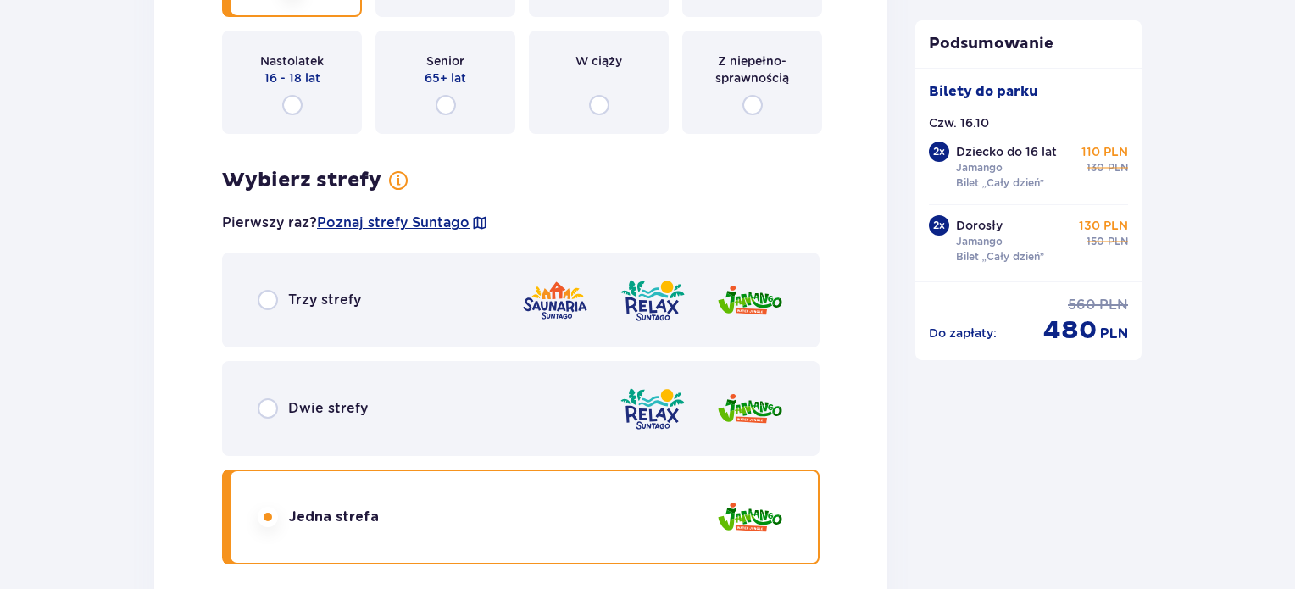
scroll to position [2435, 0]
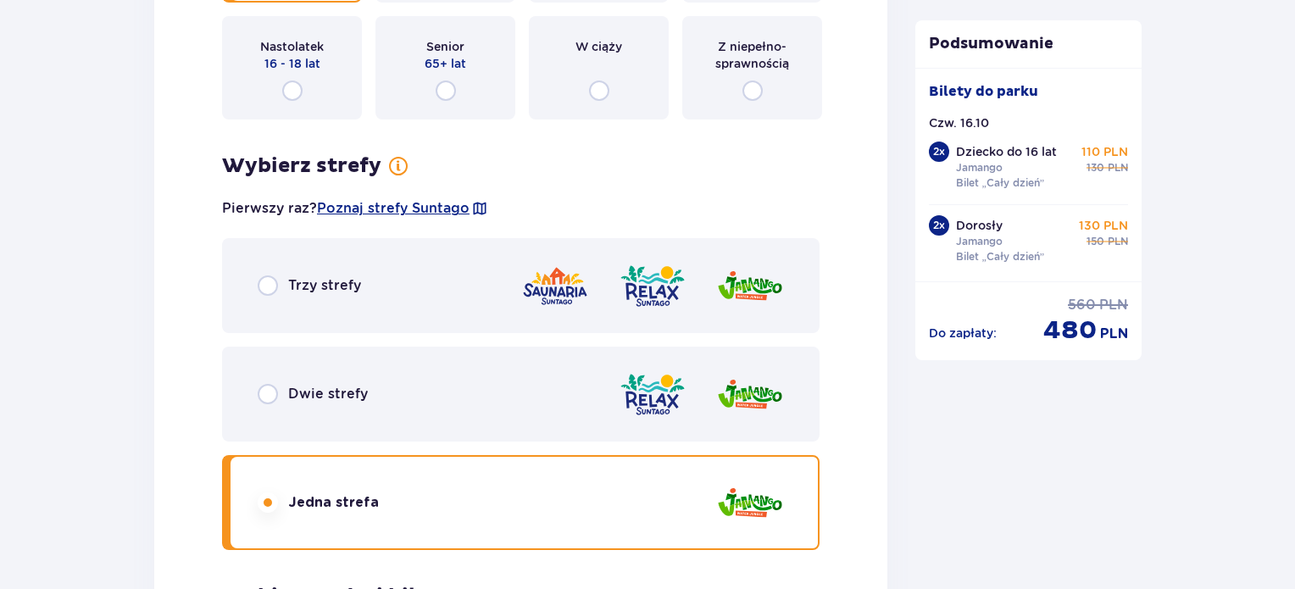
click at [314, 393] on p "Dwie strefy" at bounding box center [328, 394] width 80 height 19
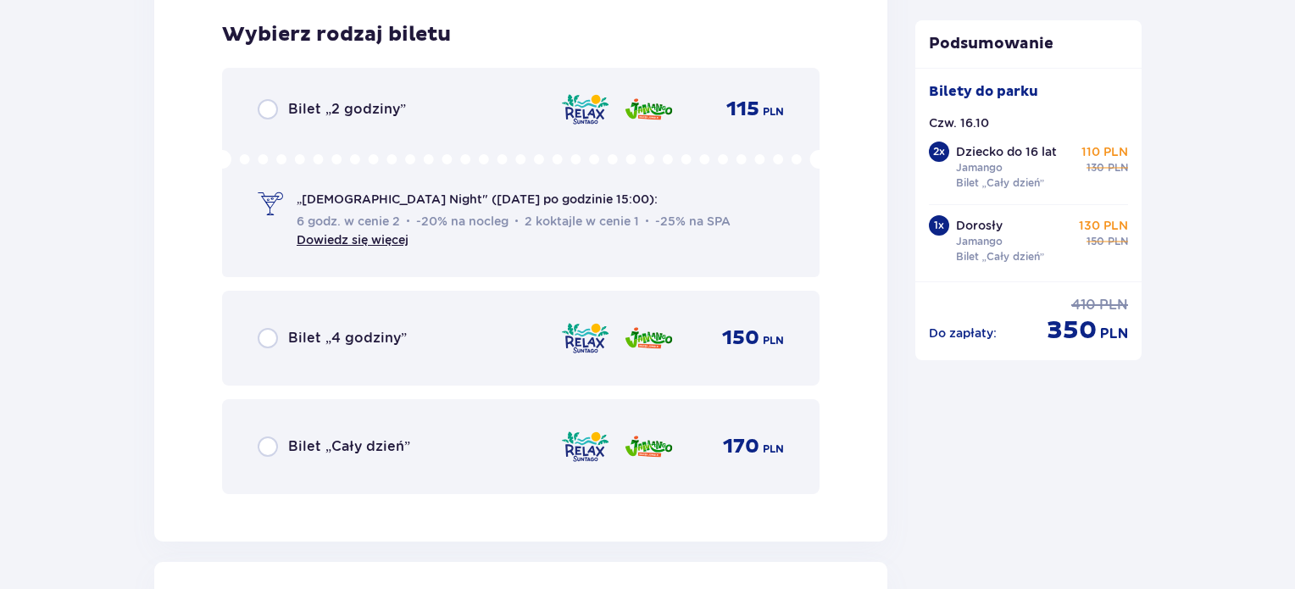
scroll to position [2997, 0]
click at [331, 448] on p "Bilet „Cały dzień”" at bounding box center [349, 446] width 122 height 19
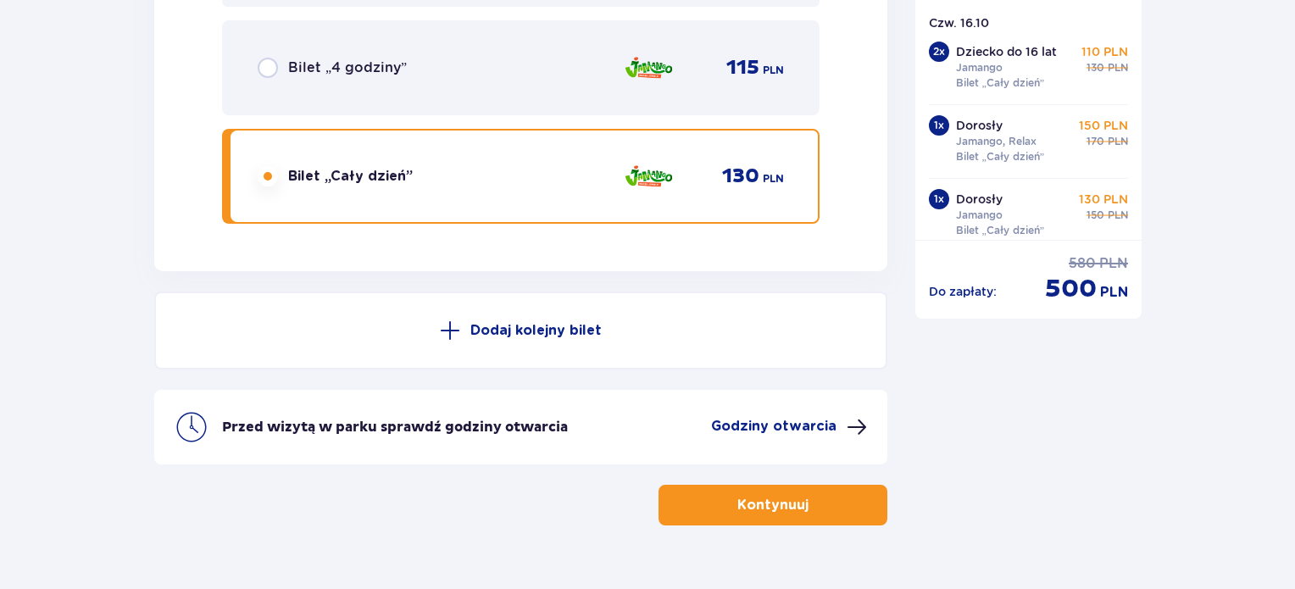
scroll to position [5597, 0]
